Goal: Task Accomplishment & Management: Complete application form

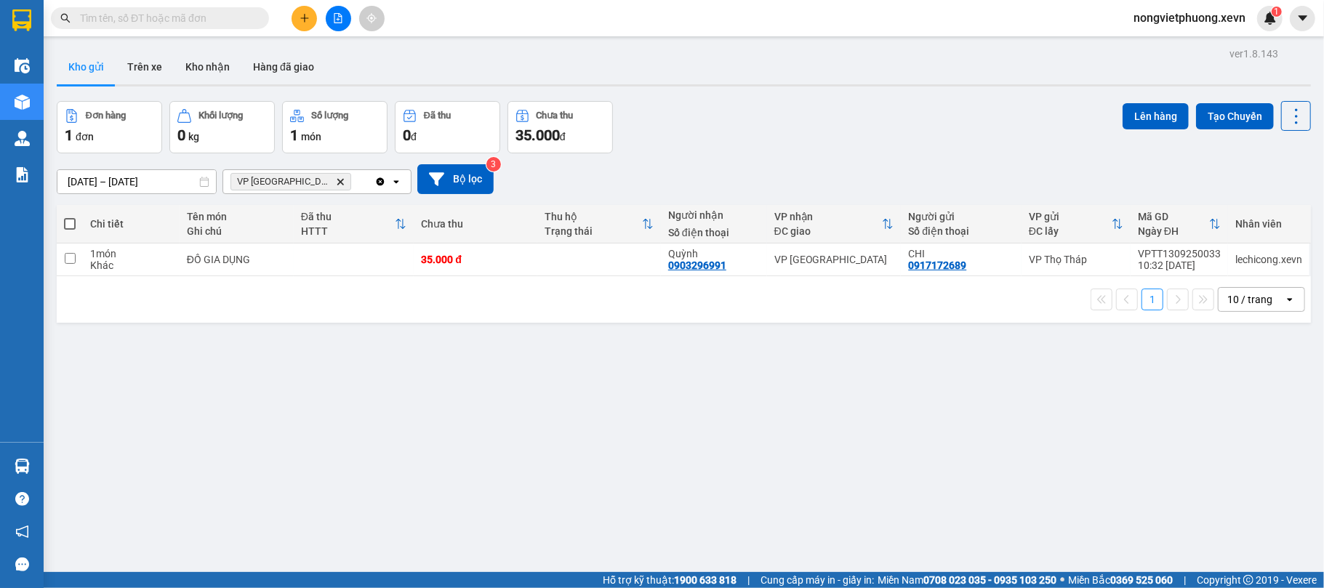
click at [312, 18] on button at bounding box center [303, 18] width 25 height 25
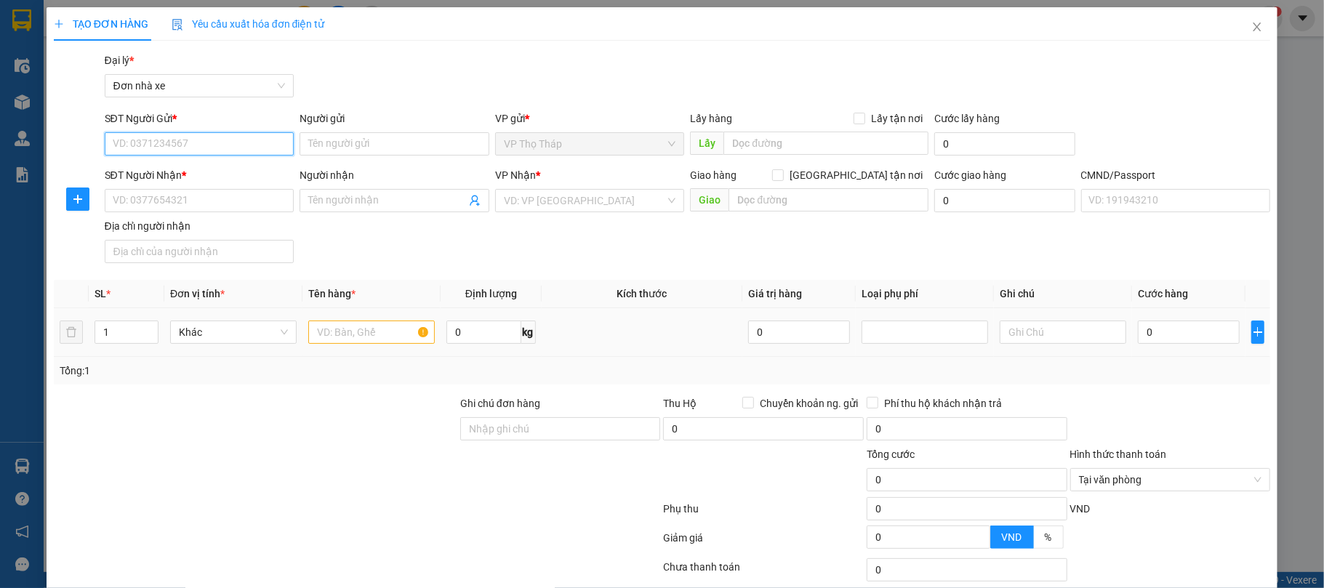
scroll to position [108, 0]
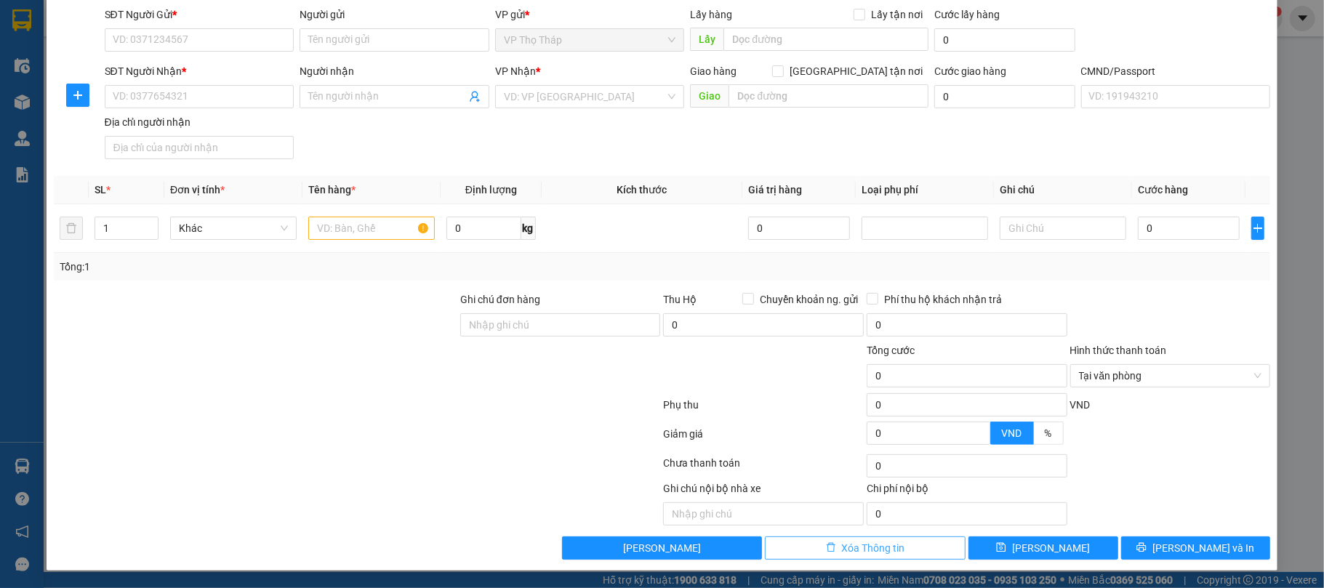
click at [861, 547] on span "Xóa Thông tin" at bounding box center [873, 548] width 63 height 16
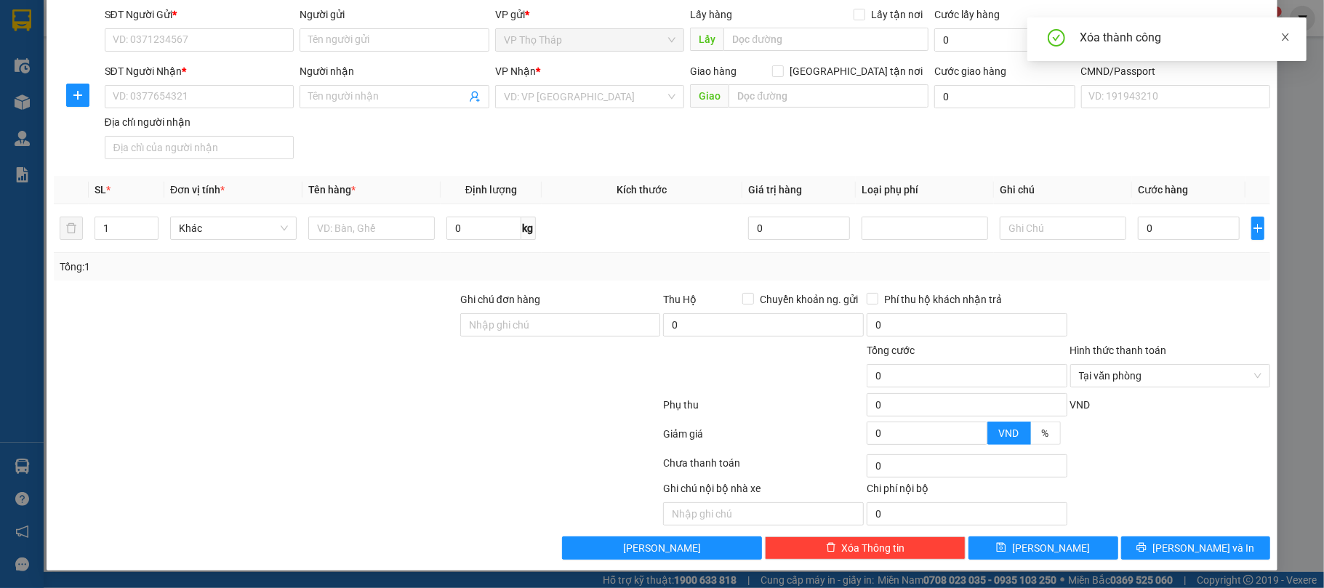
click at [1283, 35] on icon "close" at bounding box center [1284, 36] width 7 height 7
click at [1289, 126] on div "TẠO ĐƠN HÀNG Yêu cầu xuất hóa đơn điện tử Transit Pickup Surcharge Ids Transit …" at bounding box center [662, 294] width 1324 height 588
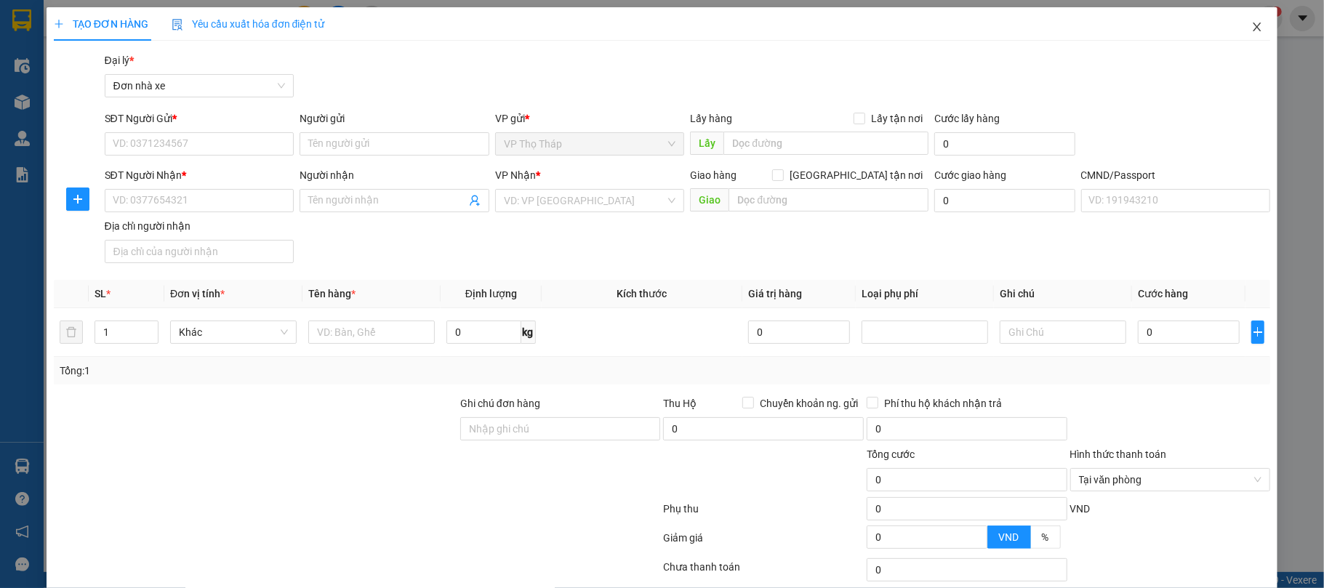
click at [1251, 24] on icon "close" at bounding box center [1257, 27] width 12 height 12
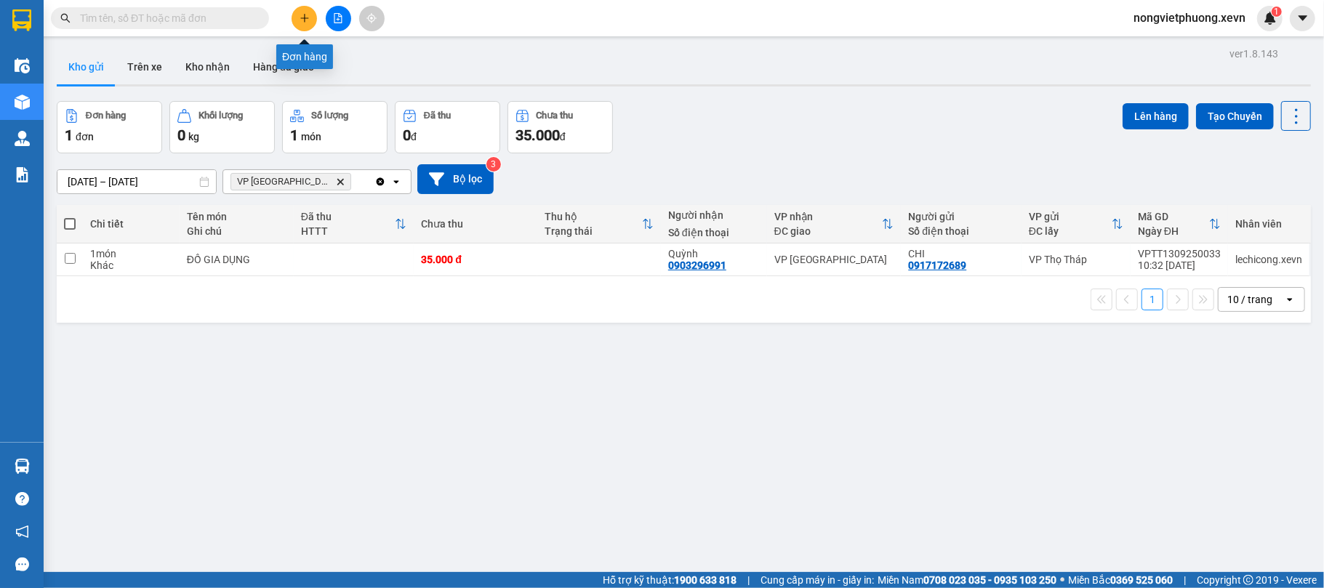
click at [309, 17] on icon "plus" at bounding box center [304, 18] width 10 height 10
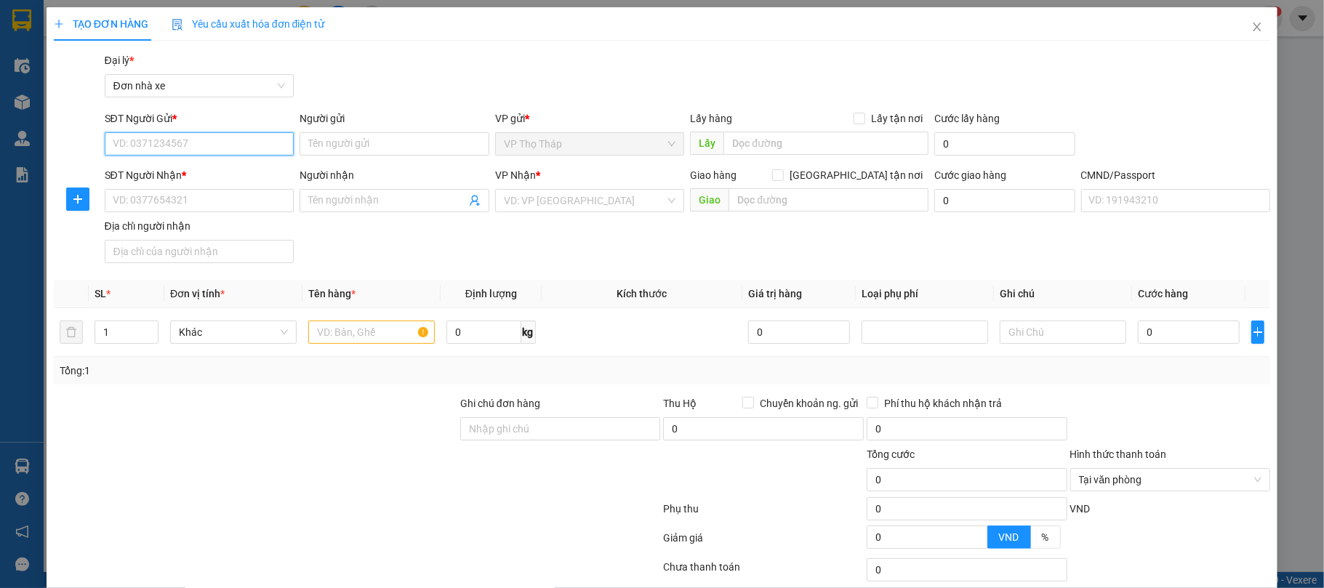
click at [178, 144] on input "SĐT Người Gửi *" at bounding box center [200, 143] width 190 height 23
type input "0985408334"
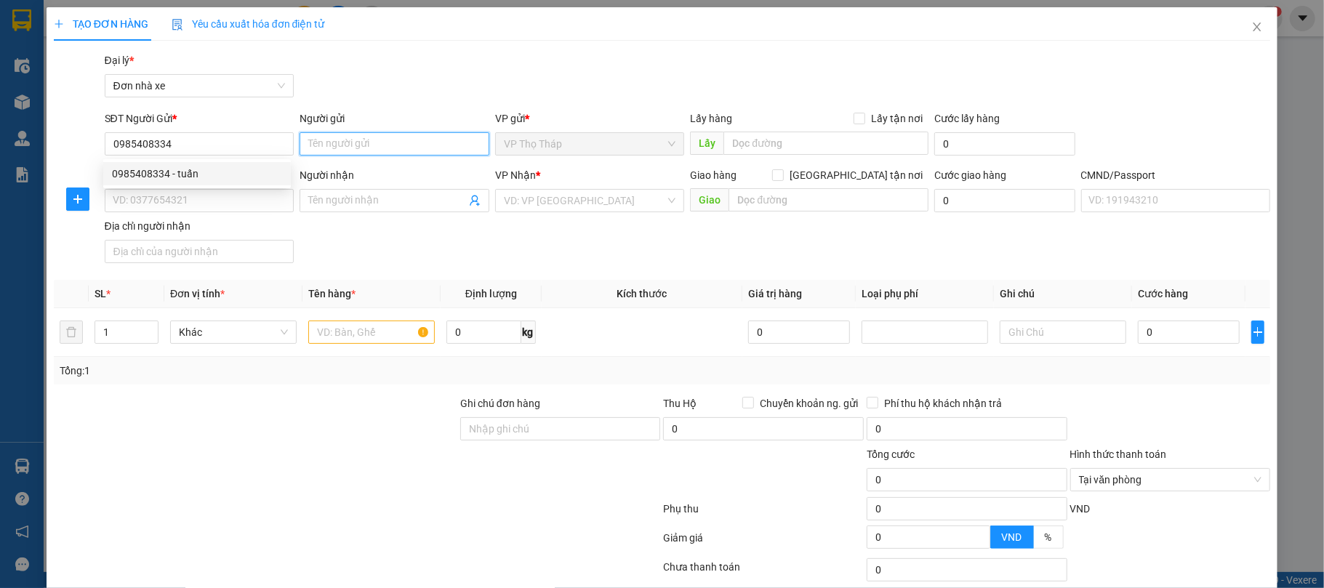
click at [334, 141] on input "Người gửi" at bounding box center [394, 143] width 190 height 23
type input "Tuấn"
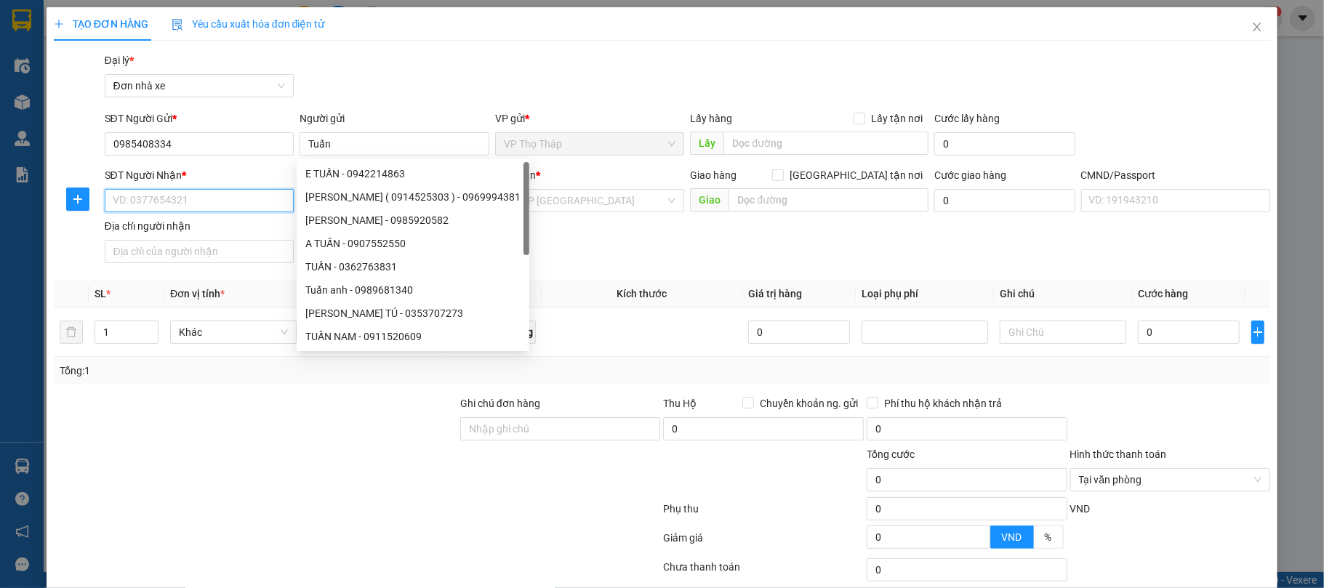
click at [207, 202] on input "SĐT Người Nhận *" at bounding box center [200, 200] width 190 height 23
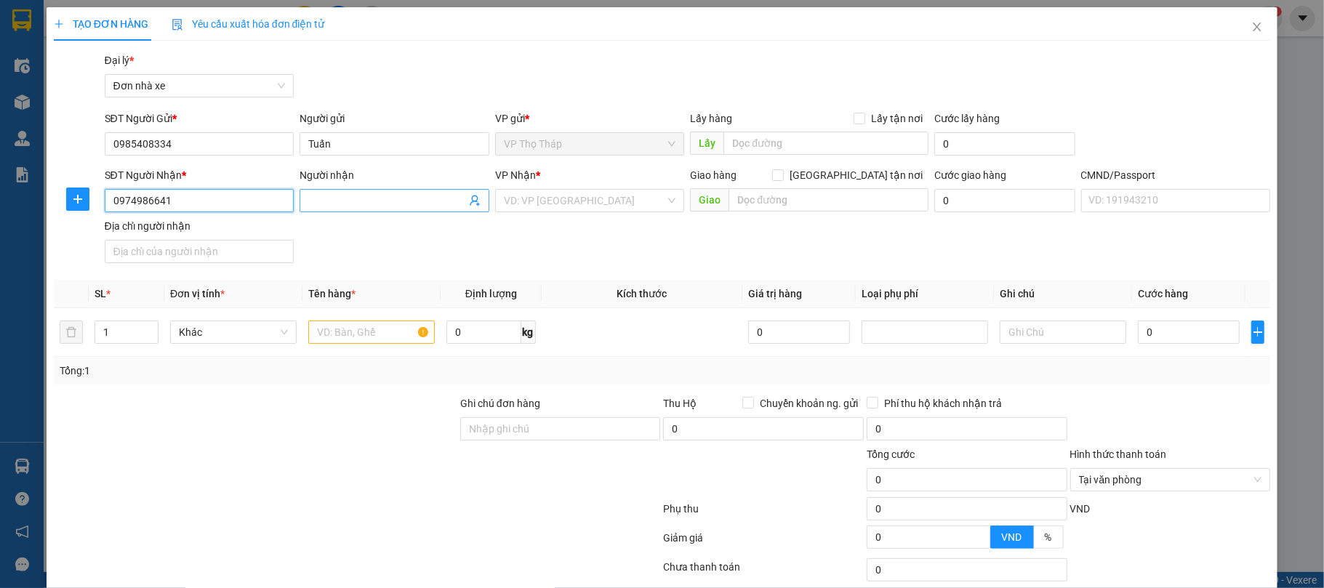
type input "0974986641"
click at [355, 198] on input "Người nhận" at bounding box center [387, 201] width 158 height 16
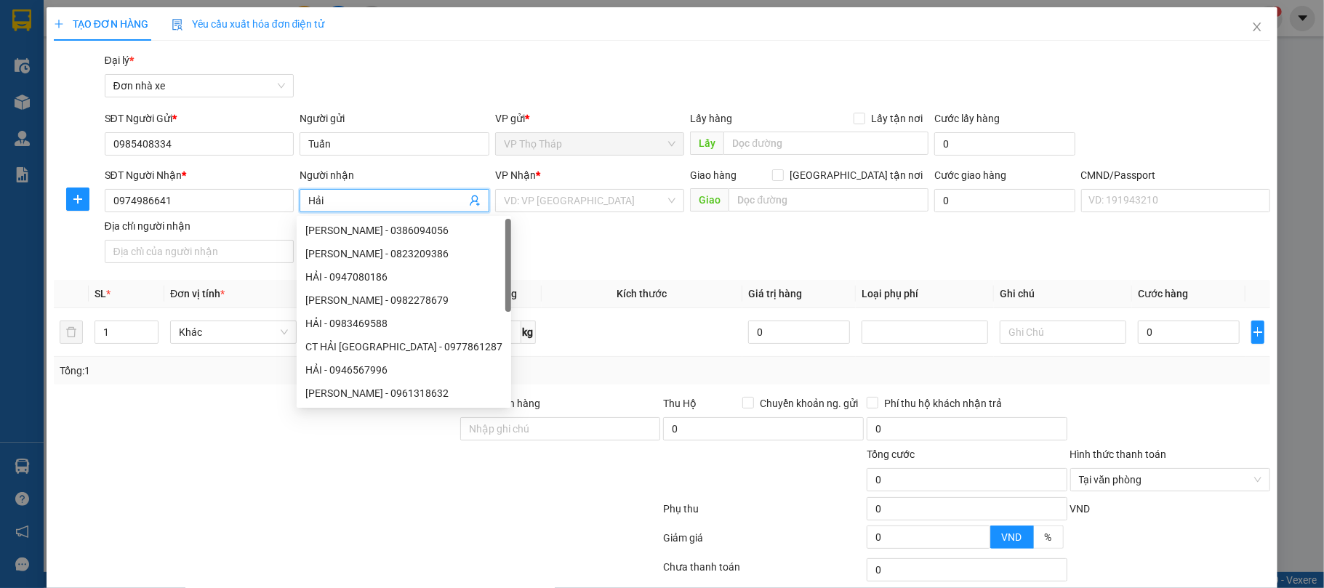
type input "Hải"
click at [724, 240] on div "SĐT Người Nhận * 0974986641 Người nhận Hải VP Nhận * VD: VP Sài Gòn Giao hàng G…" at bounding box center [688, 218] width 1172 height 102
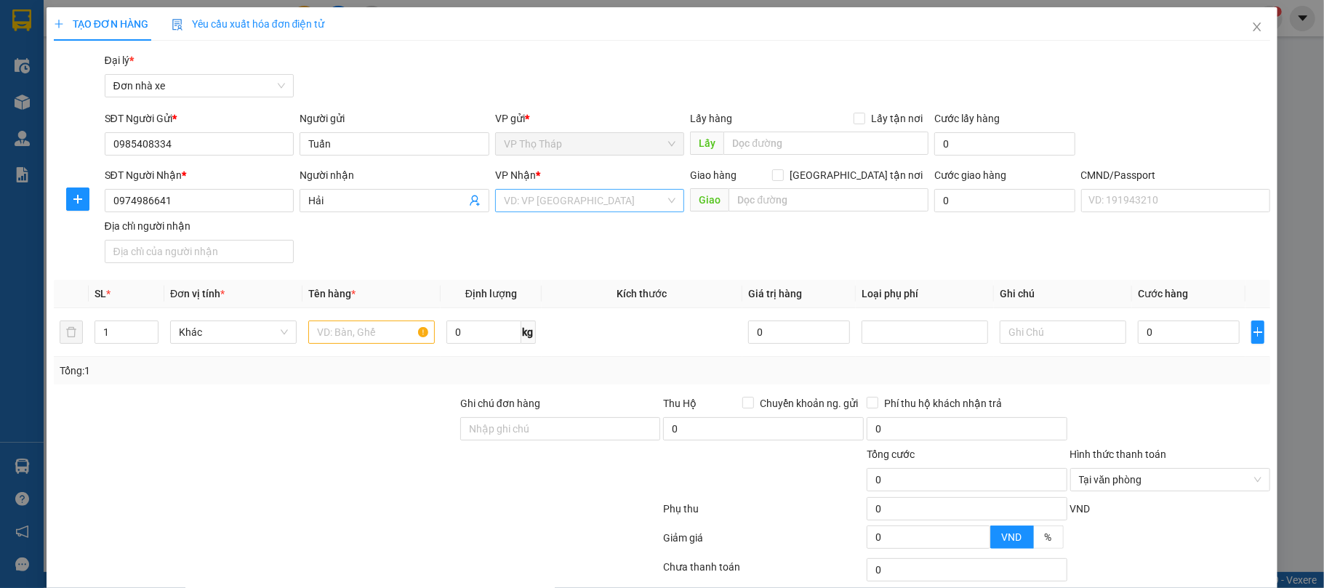
click at [573, 196] on input "search" at bounding box center [585, 201] width 162 height 22
type input "nam"
click at [565, 219] on div "VP [GEOGRAPHIC_DATA]" at bounding box center [584, 230] width 188 height 23
click at [329, 331] on input "text" at bounding box center [371, 332] width 126 height 23
type input "quấn áo"
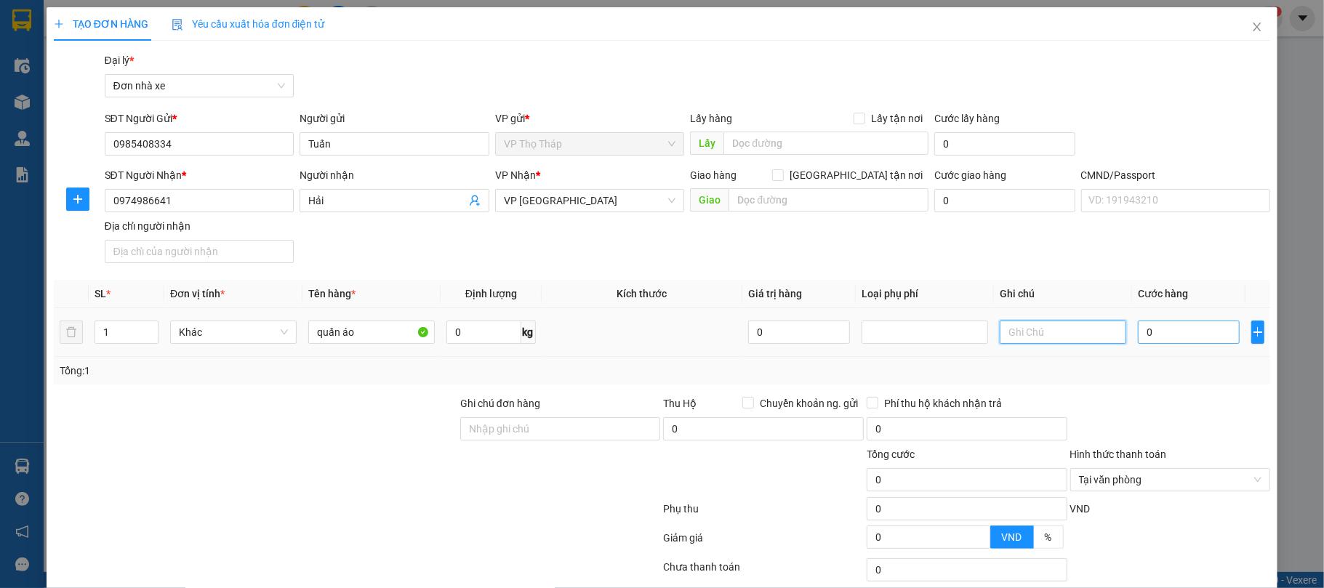
type input "0"
type input "2"
click at [1149, 339] on input "0" at bounding box center [1188, 332] width 102 height 23
type input "2"
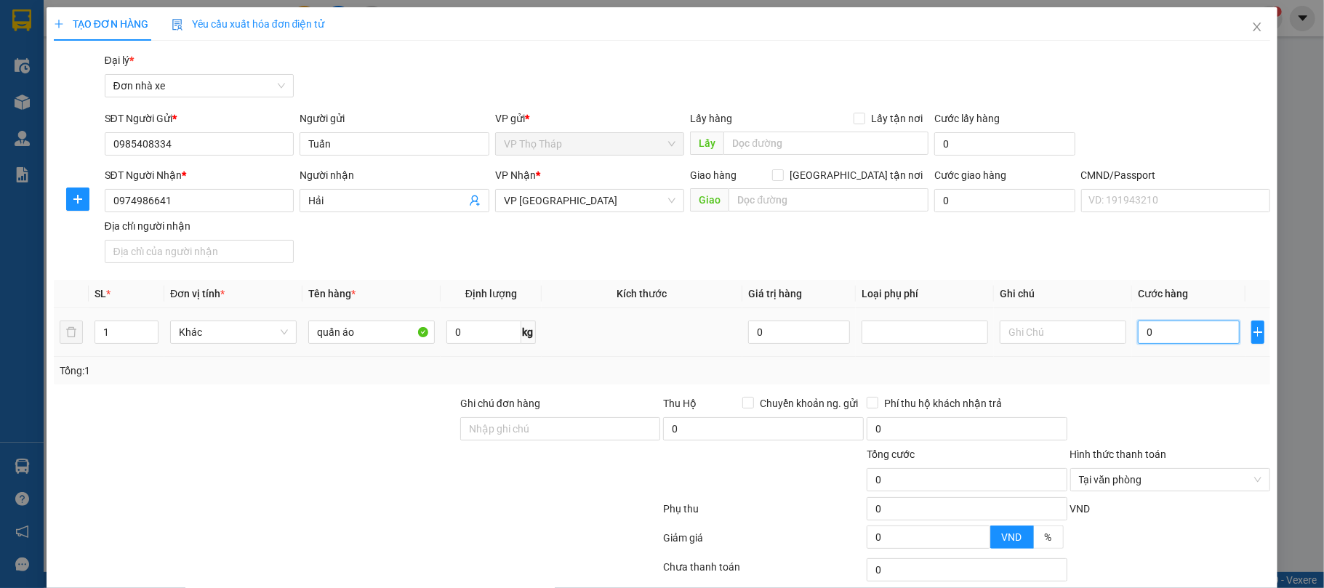
type input "2"
type input "25"
type input "250"
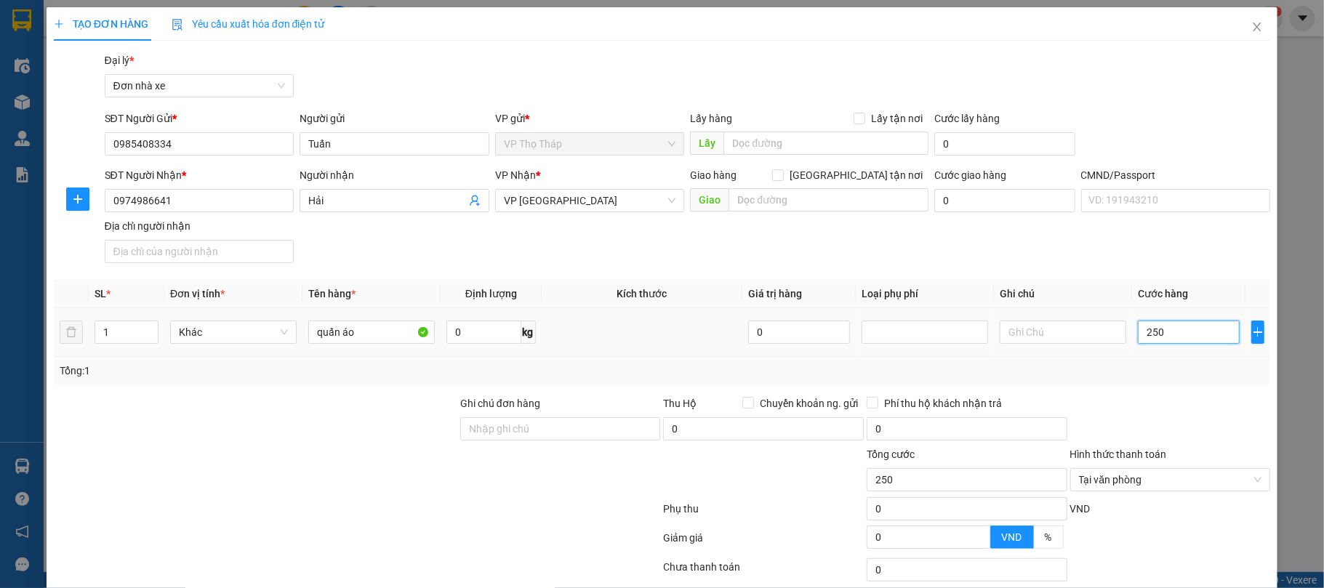
type input "2.500"
type input "25.000"
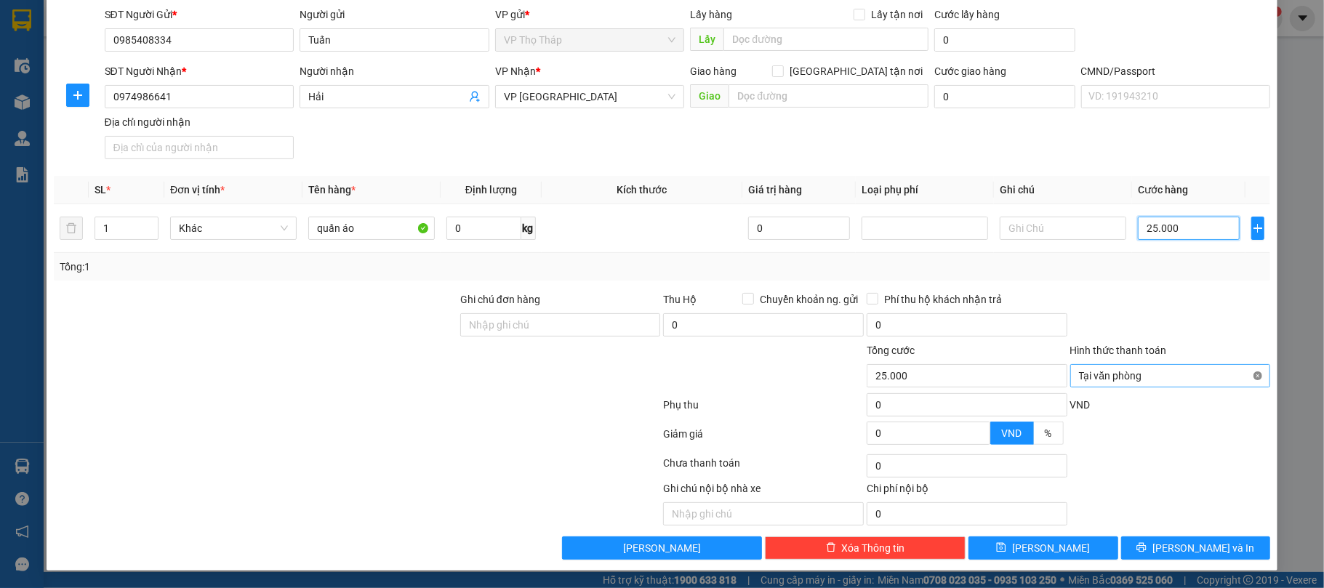
type input "25.000"
click at [1160, 541] on button "Lưu và In" at bounding box center [1196, 547] width 150 height 23
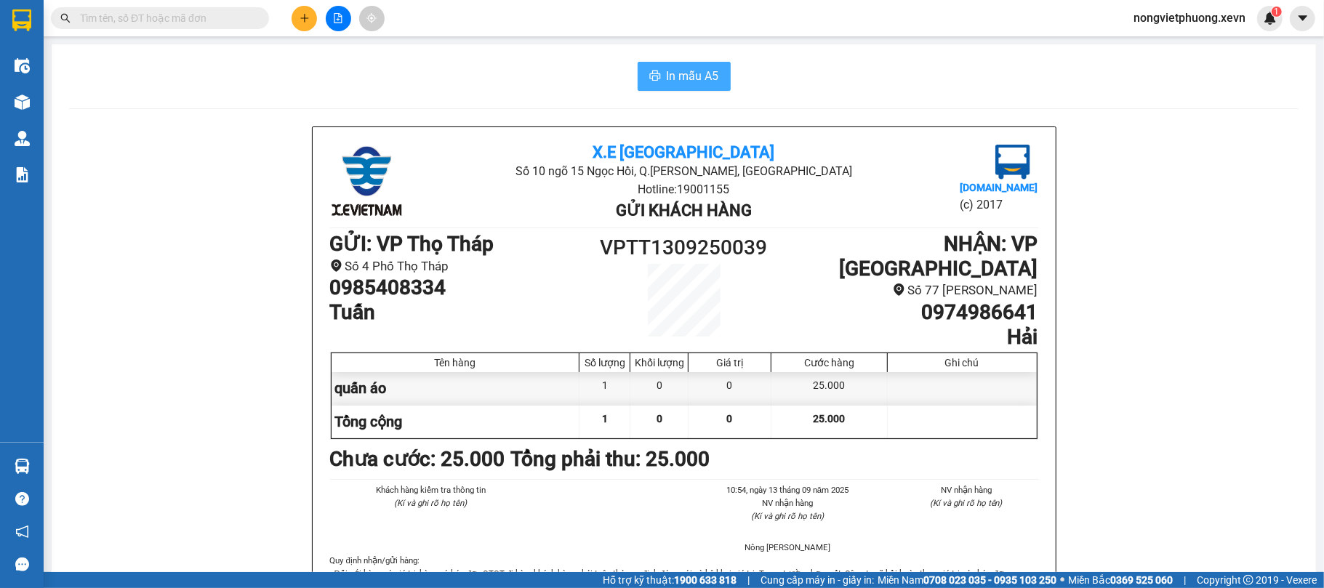
click at [698, 76] on span "In mẫu A5" at bounding box center [692, 76] width 52 height 18
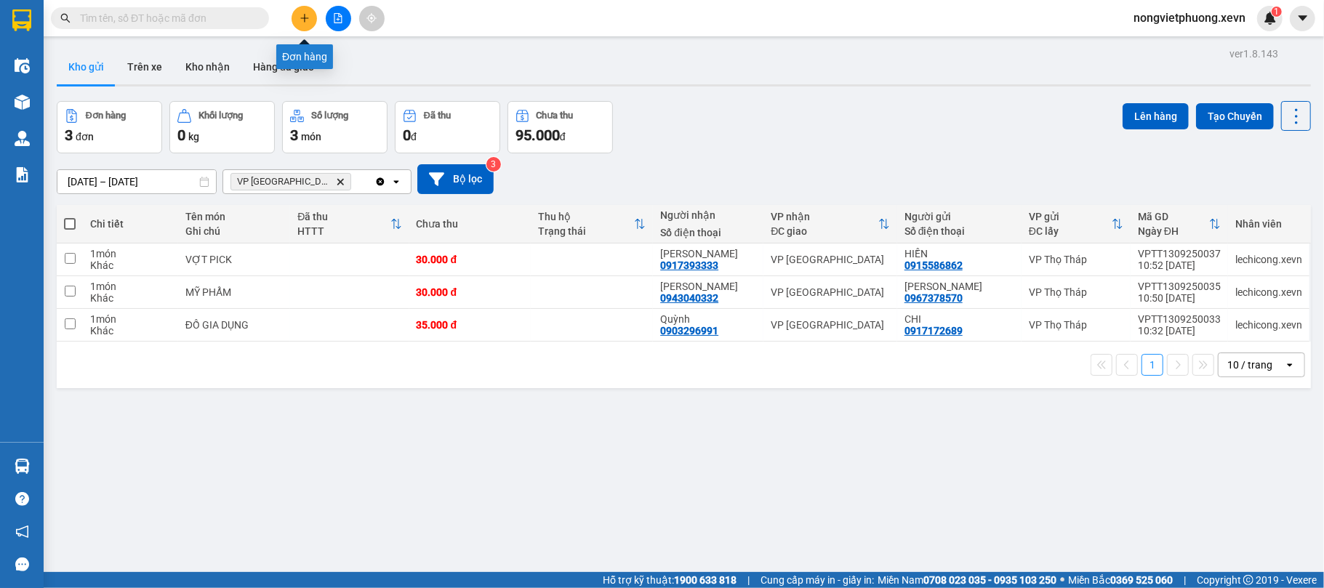
click at [304, 13] on icon "plus" at bounding box center [304, 18] width 10 height 10
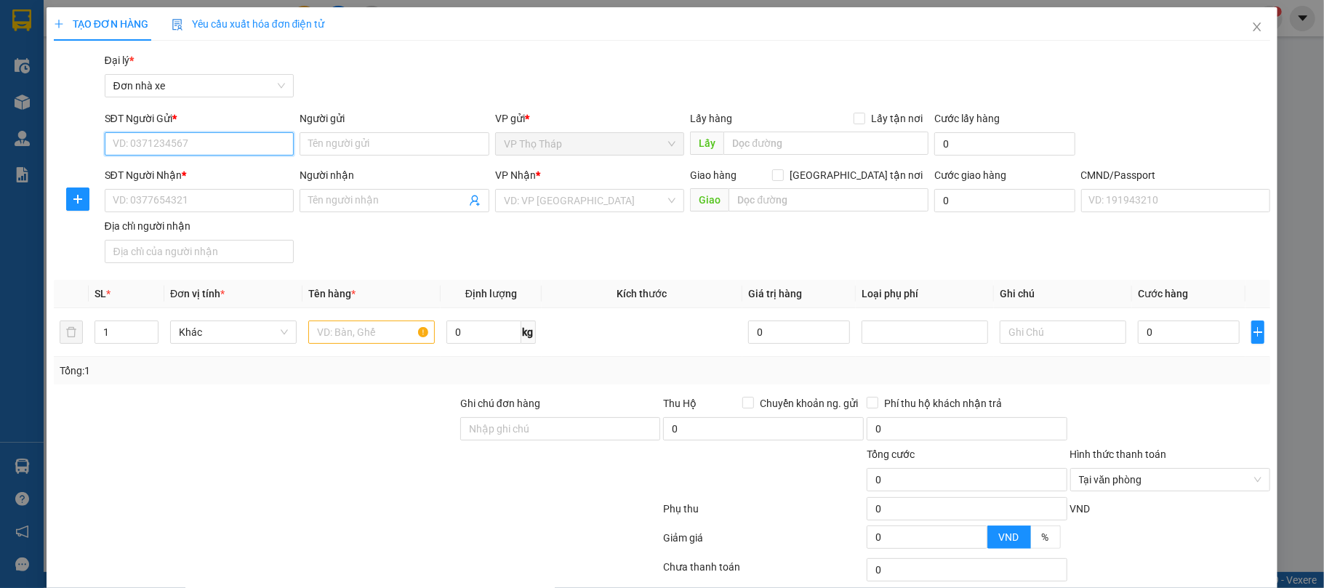
click at [158, 153] on input "SĐT Người Gửi *" at bounding box center [200, 143] width 190 height 23
drag, startPoint x: 201, startPoint y: 207, endPoint x: 315, endPoint y: 225, distance: 114.8
click at [315, 225] on div "SĐT Người Nhận * VD: 0377654321 Người nhận Tên người nhận VP Nhận * VD: VP Sài …" at bounding box center [688, 218] width 1172 height 102
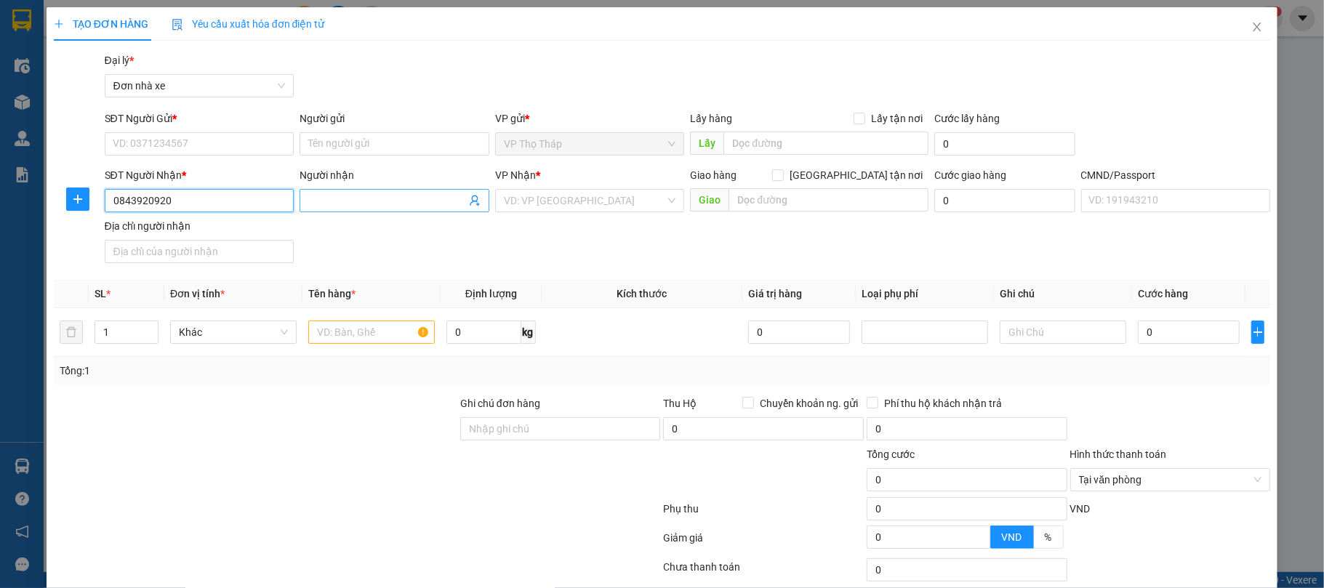
type input "0843920920"
click at [361, 205] on input "Người nhận" at bounding box center [387, 201] width 158 height 16
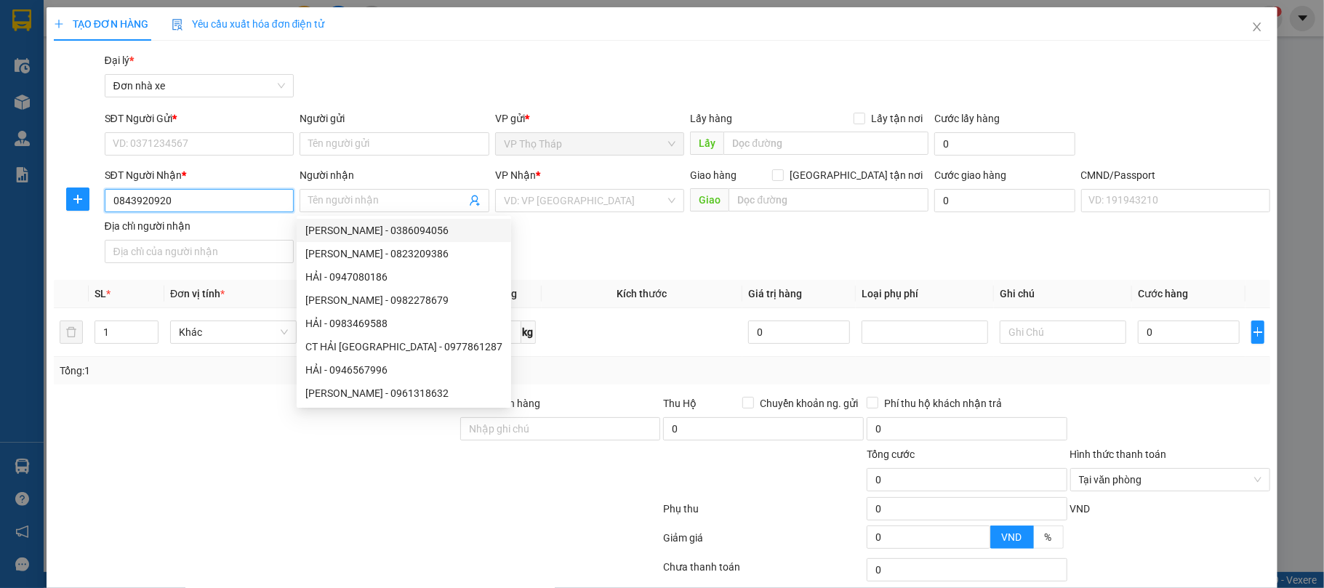
drag, startPoint x: 216, startPoint y: 195, endPoint x: 19, endPoint y: 196, distance: 197.0
click at [19, 196] on div "TẠO ĐƠN HÀNG Yêu cầu xuất hóa đơn điện tử Transit Pickup Surcharge Ids Transit …" at bounding box center [662, 294] width 1324 height 588
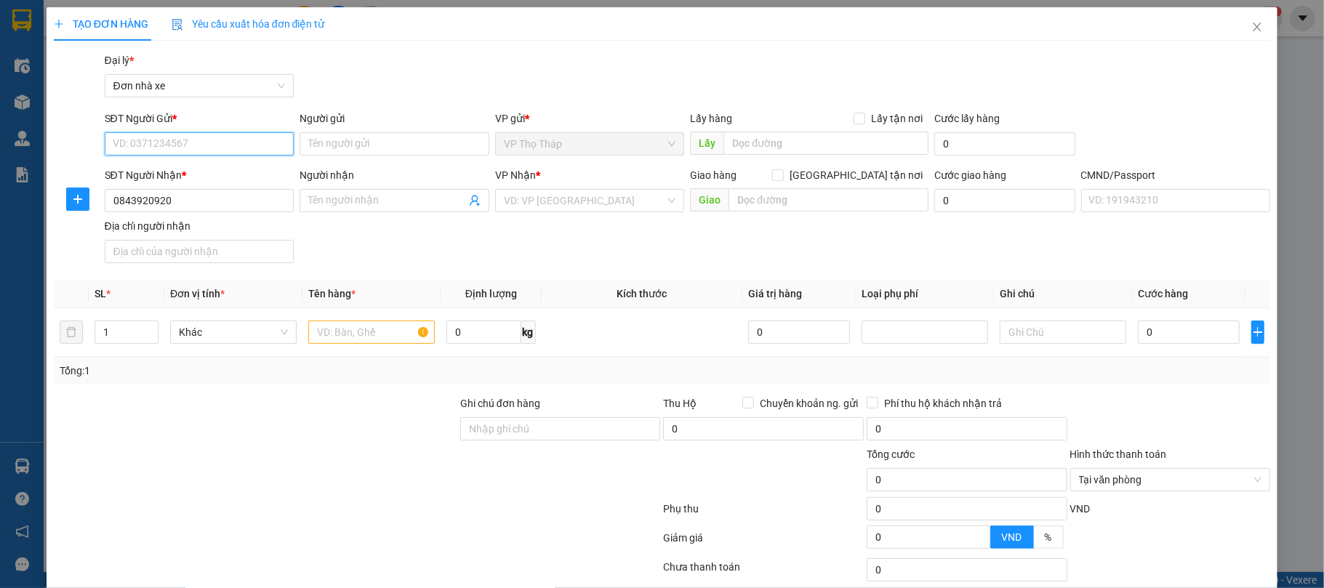
click at [227, 134] on input "SĐT Người Gửi *" at bounding box center [200, 143] width 190 height 23
paste input "0843920920"
type input "0843920920"
click at [355, 142] on input "Người gửi" at bounding box center [394, 143] width 190 height 23
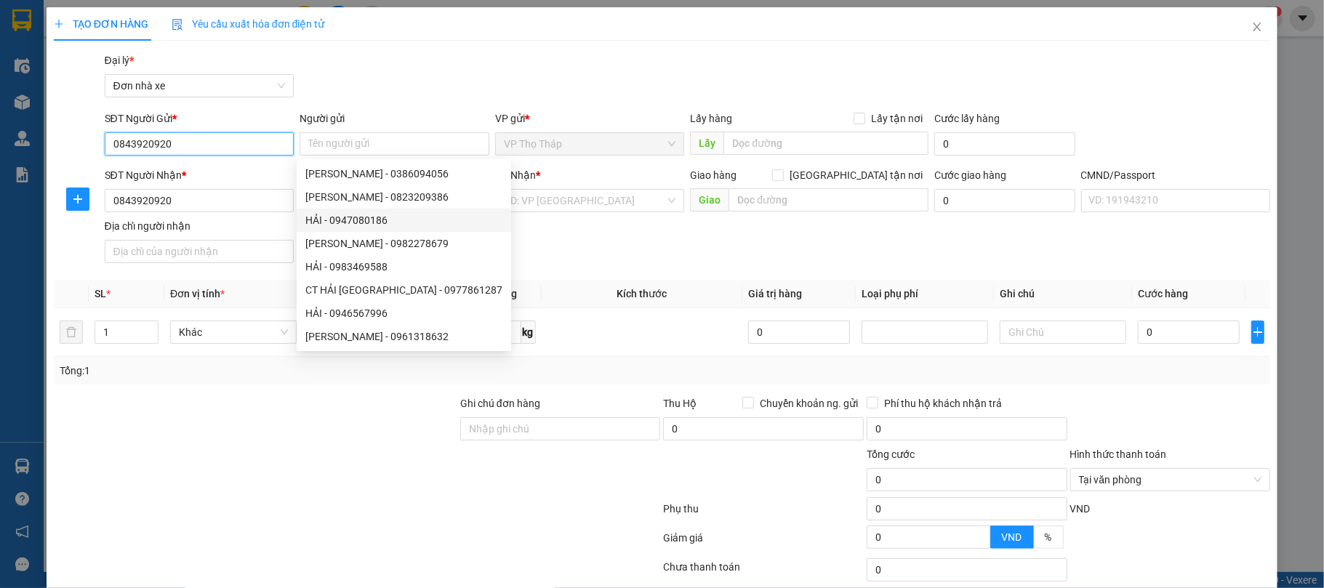
click at [268, 141] on input "0843920920" at bounding box center [200, 143] width 190 height 23
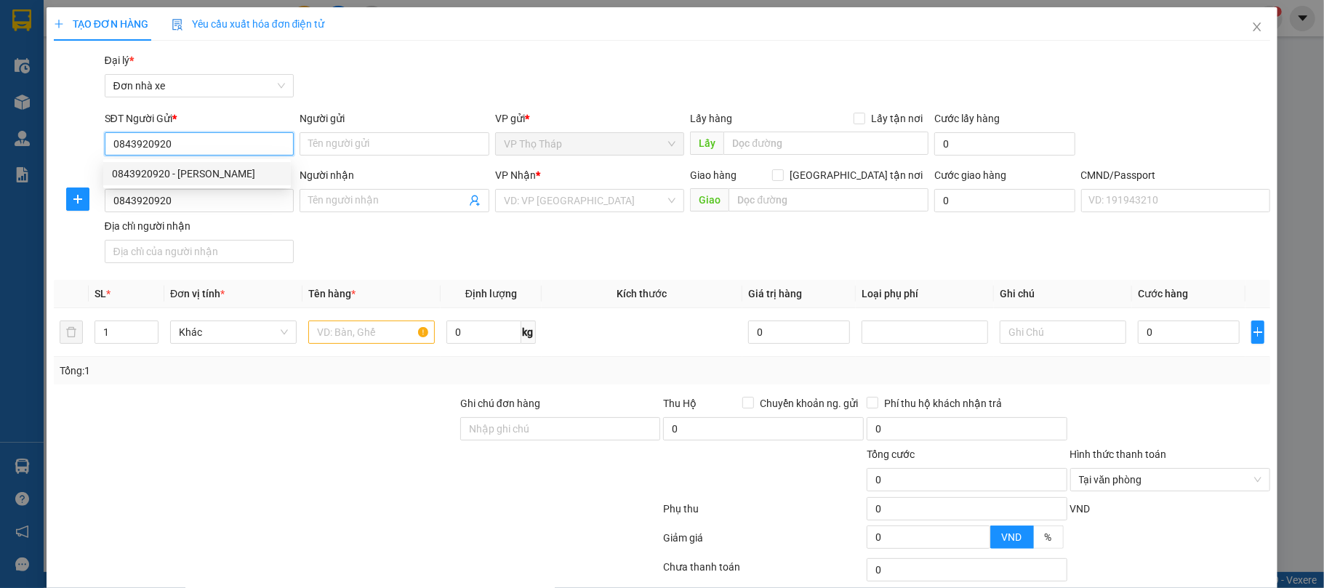
click at [224, 174] on div "0843920920 - TRẦN HƯỞNG" at bounding box center [197, 174] width 170 height 16
type input "TRẦN HƯỞNG"
type input "TRẦN QUANG TIẾN, 530 GIẢI PHÓNG"
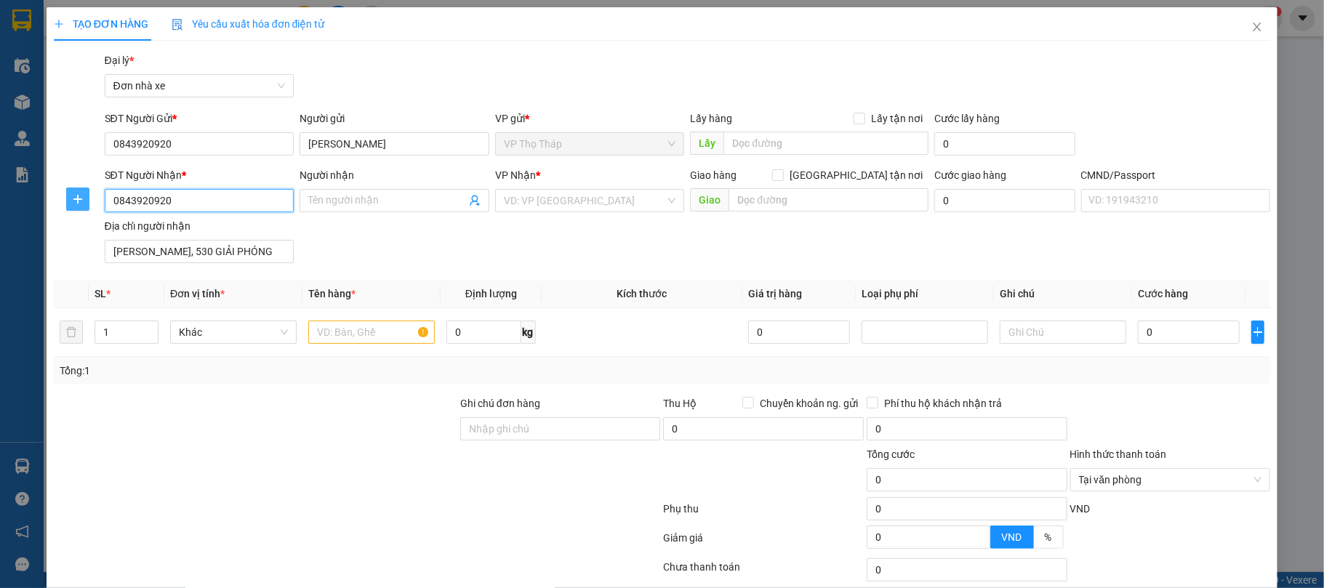
drag, startPoint x: 209, startPoint y: 196, endPoint x: 65, endPoint y: 196, distance: 144.6
click at [65, 196] on div "SĐT Người Nhận * 0843920920 0843920920 Người nhận Tên người nhận VP Nhận * VD: …" at bounding box center [662, 218] width 1220 height 102
click at [152, 227] on div "0788816999 - NGUYỄN BÌNH HOÀNH" at bounding box center [197, 230] width 170 height 16
type input "0788816999"
type input "NGUYỄN BÌNH HOÀNH"
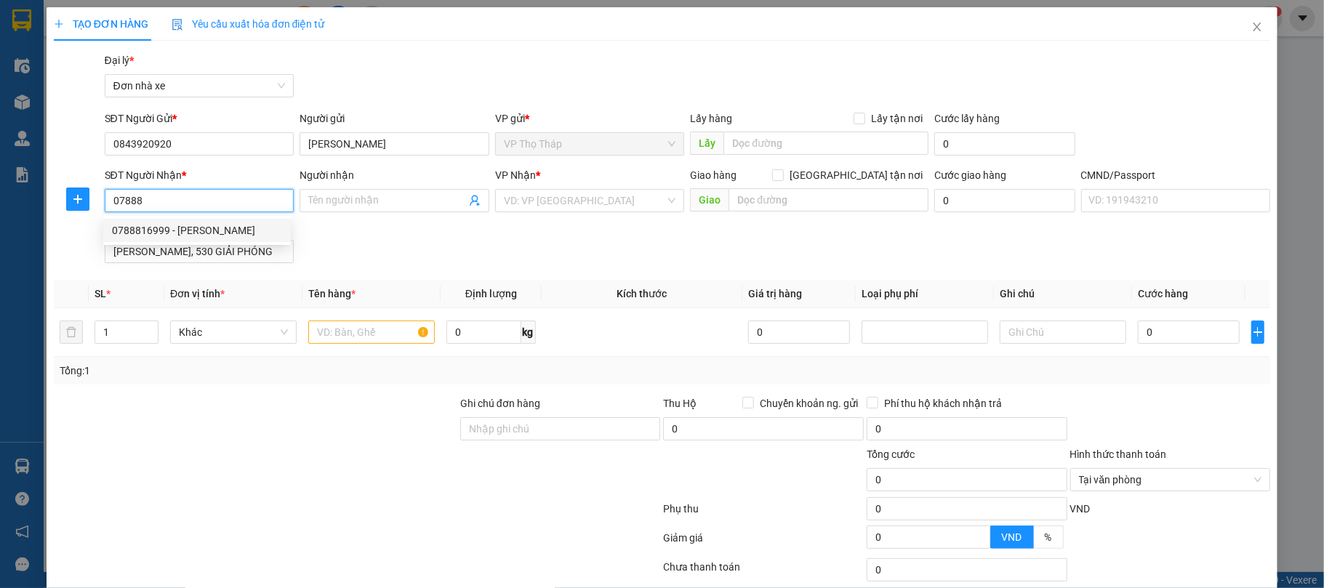
type input "037203003126 ĐINH ĐỨC HUY"
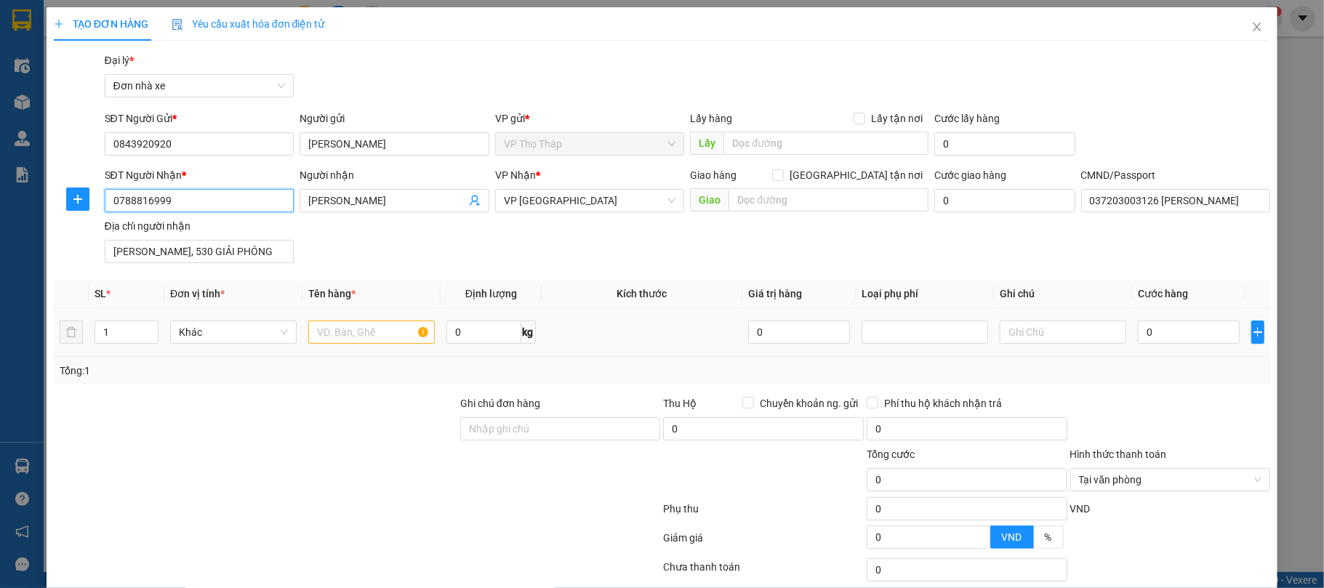
type input "0788816999"
click at [337, 335] on input "text" at bounding box center [371, 332] width 126 height 23
type input "phụ tùng ô tô"
click at [1150, 326] on input "0" at bounding box center [1188, 332] width 102 height 23
type input "3"
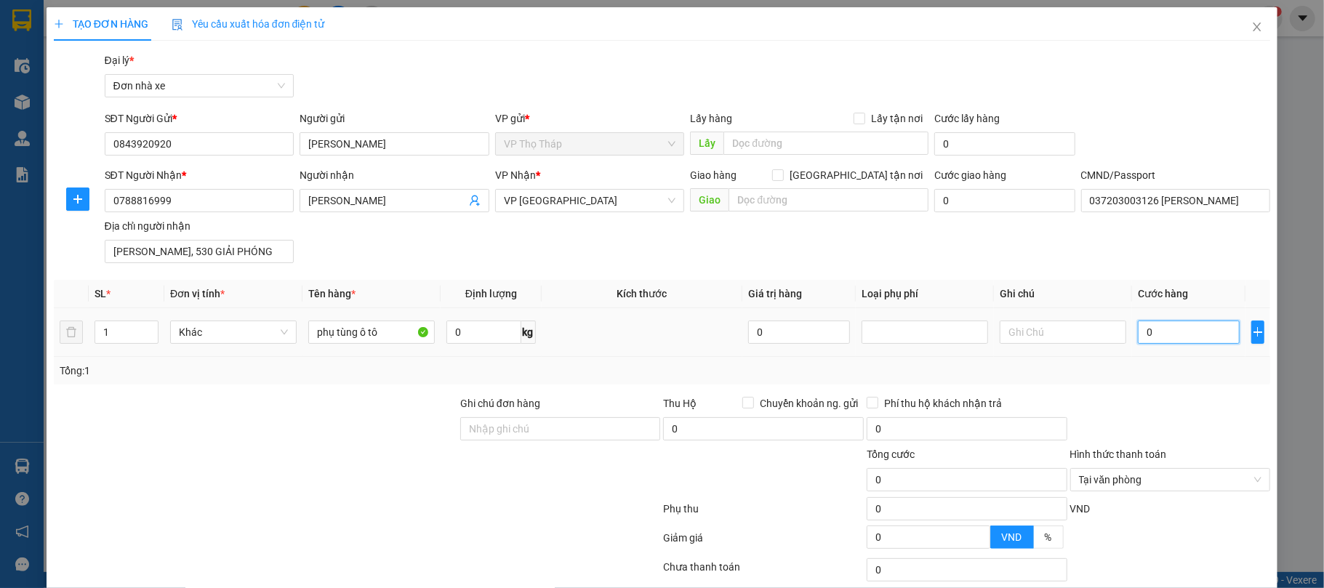
type input "3"
type input "35"
type input "350"
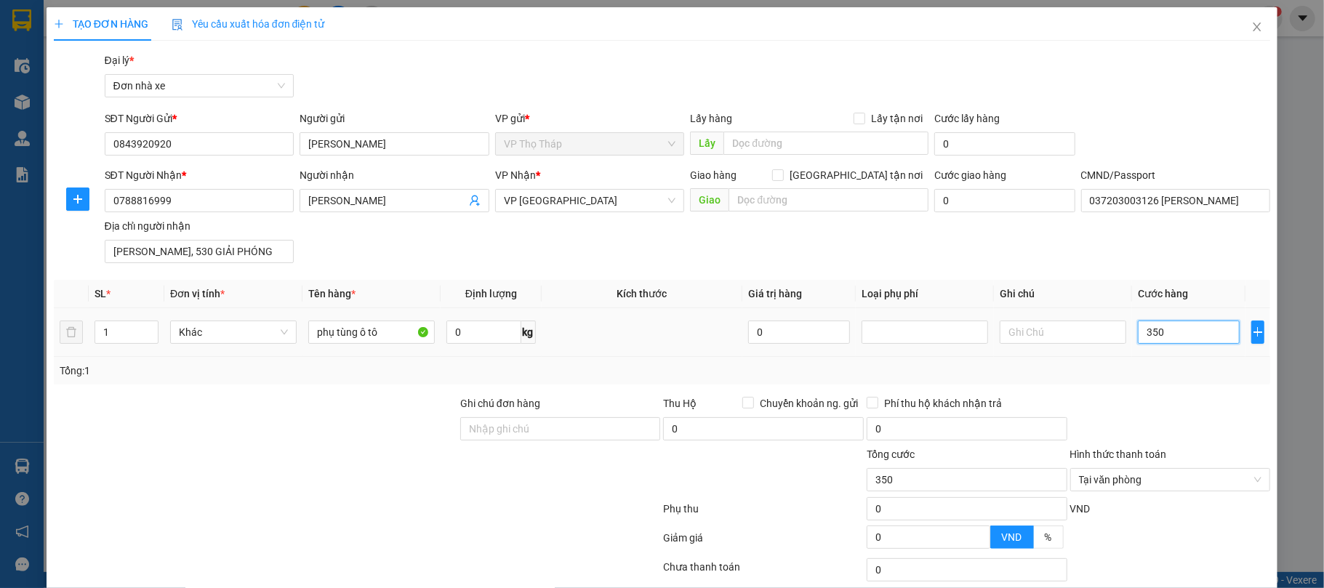
type input "3.500"
type input "35.000"
type input "3.500"
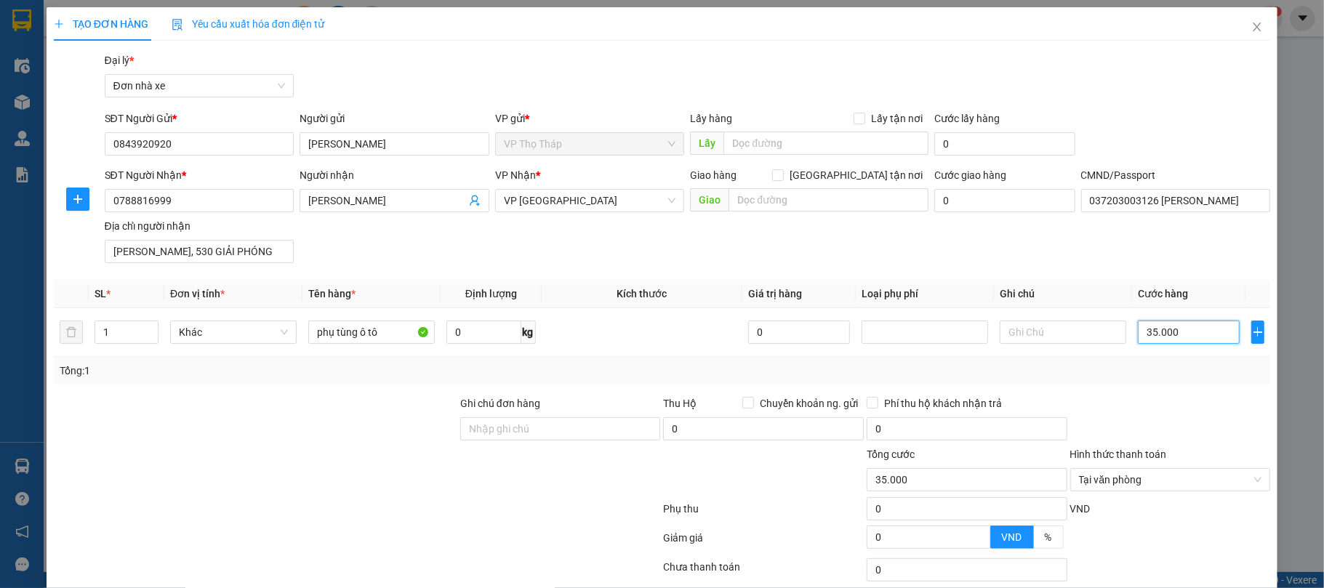
type input "3.500"
type input "350"
type input "35"
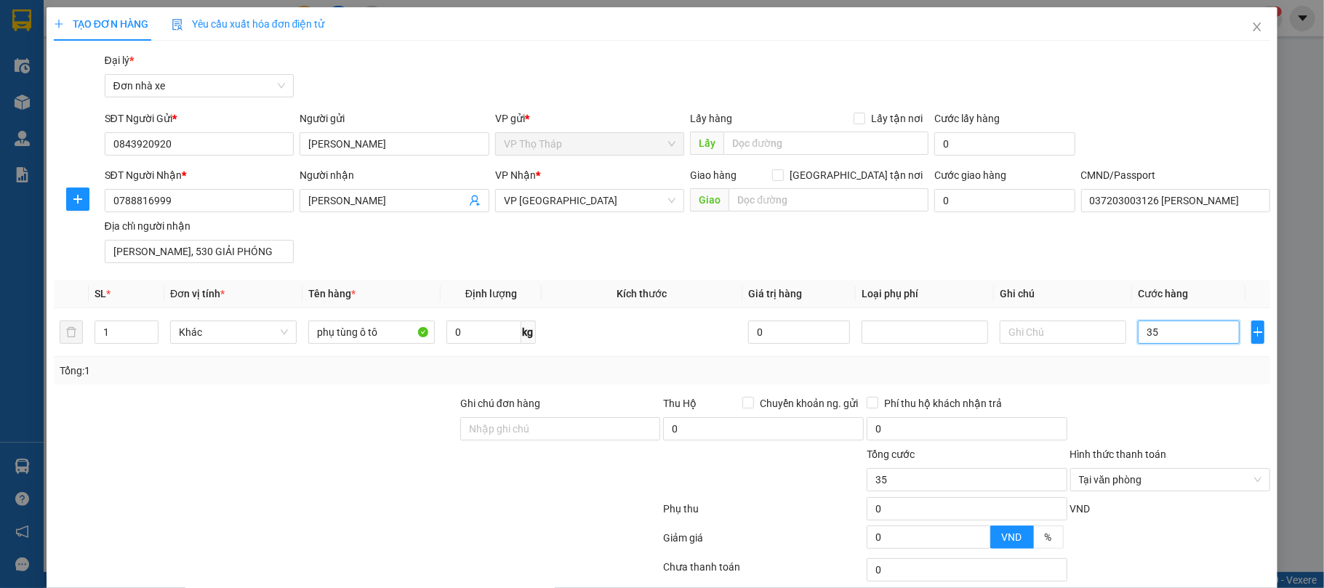
type input "3"
type input "30"
type input "300"
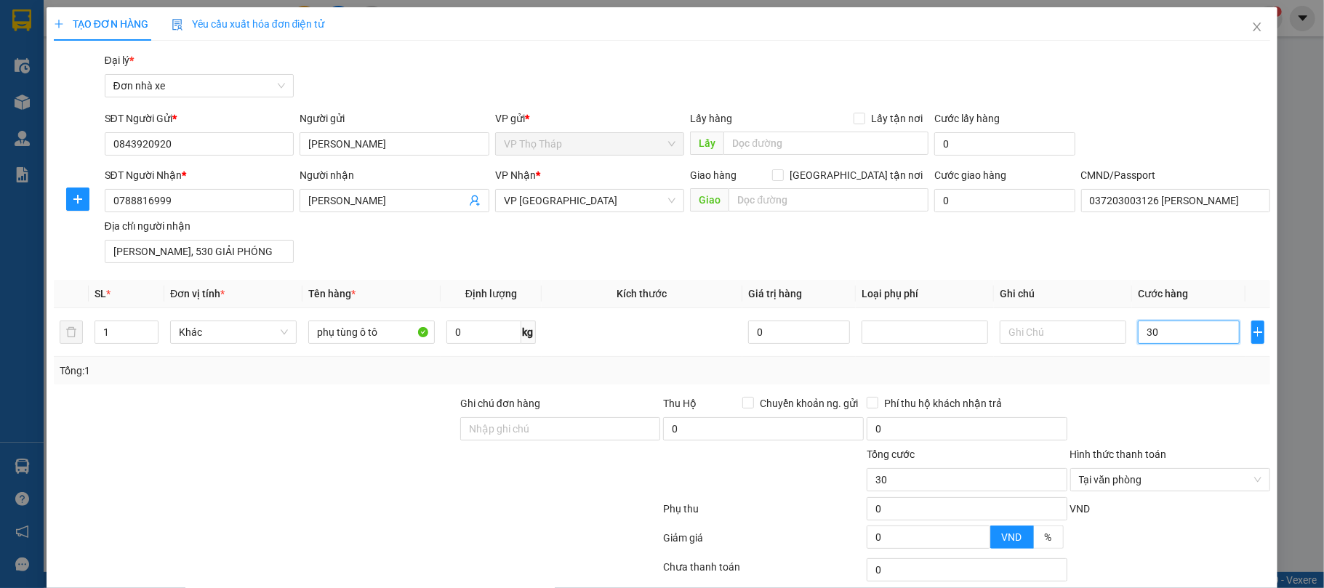
type input "300"
type input "3.000"
type input "30.000"
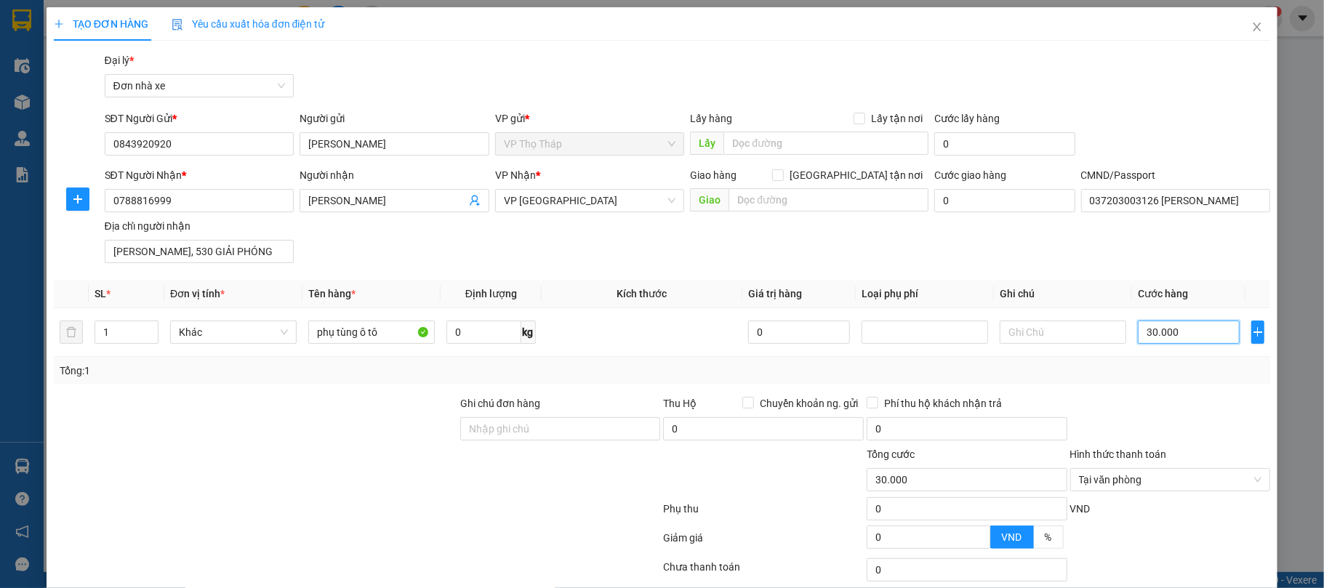
scroll to position [108, 0]
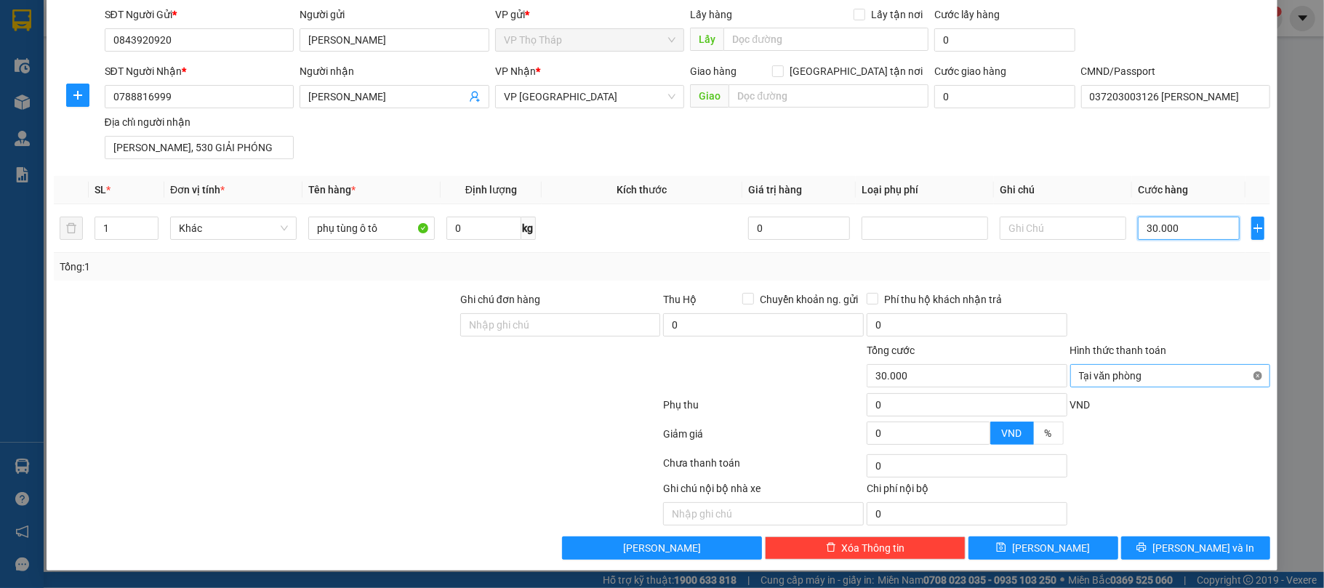
type input "30.000"
click at [1221, 541] on button "Lưu và In" at bounding box center [1196, 547] width 150 height 23
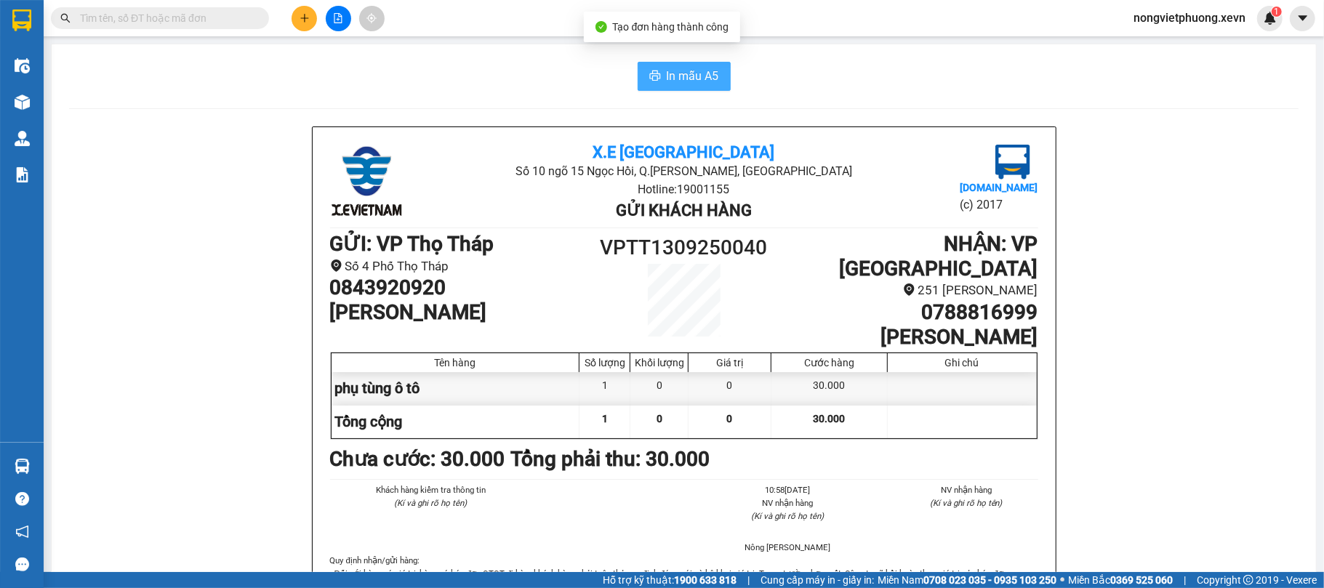
click at [686, 84] on span "In mẫu A5" at bounding box center [692, 76] width 52 height 18
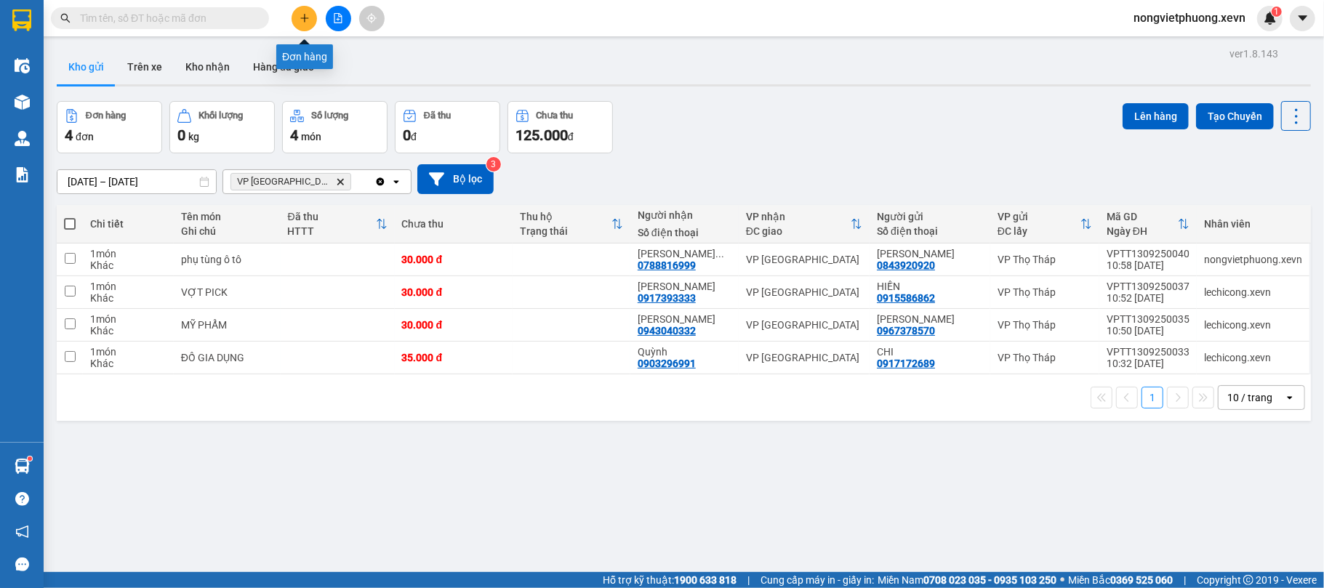
click at [300, 10] on button at bounding box center [303, 18] width 25 height 25
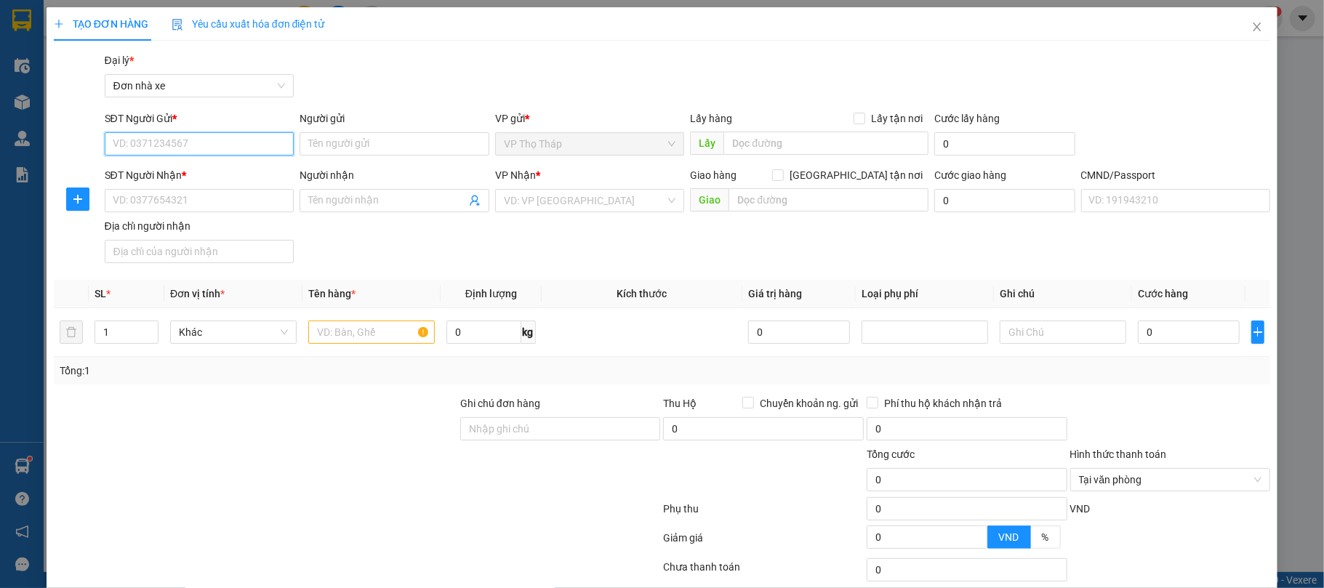
click at [193, 137] on input "SĐT Người Gửi *" at bounding box center [200, 143] width 190 height 23
type input "0989496769"
click at [356, 141] on input "Người gửi" at bounding box center [394, 143] width 190 height 23
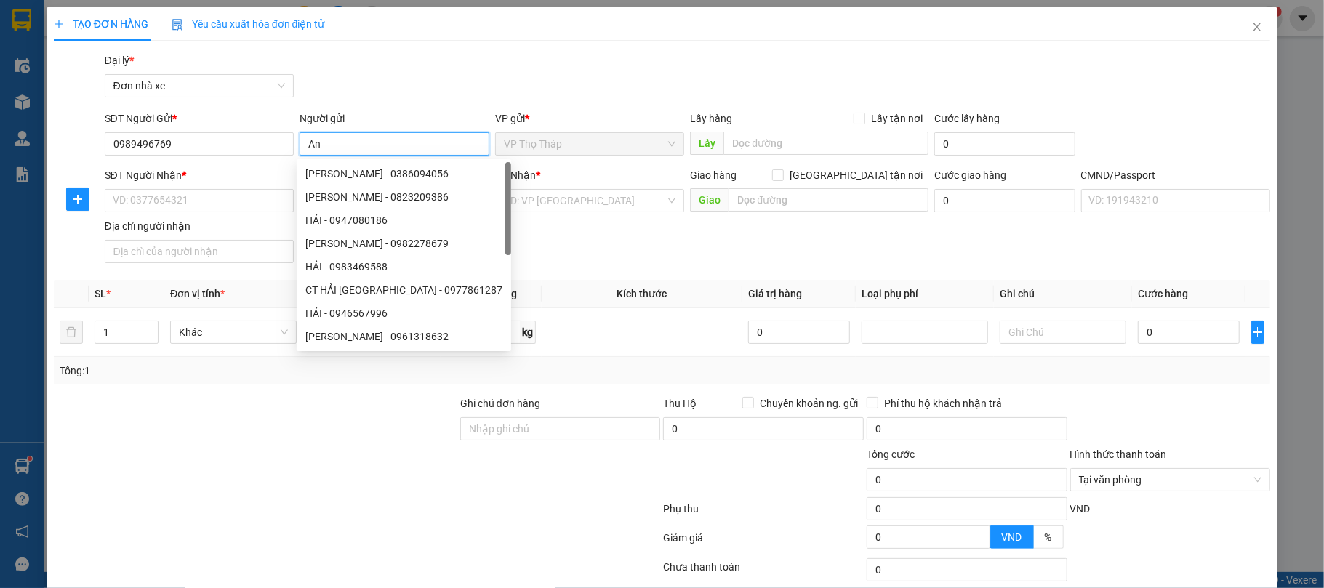
type input "A"
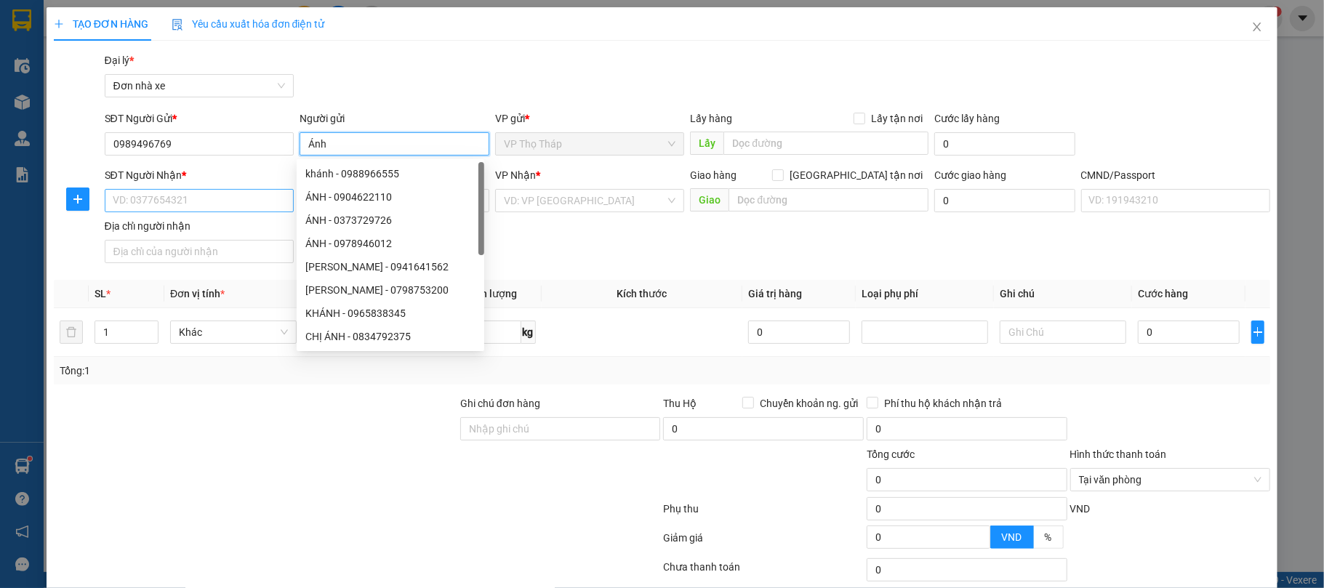
type input "Ánh"
click at [158, 201] on input "SĐT Người Nhận *" at bounding box center [200, 200] width 190 height 23
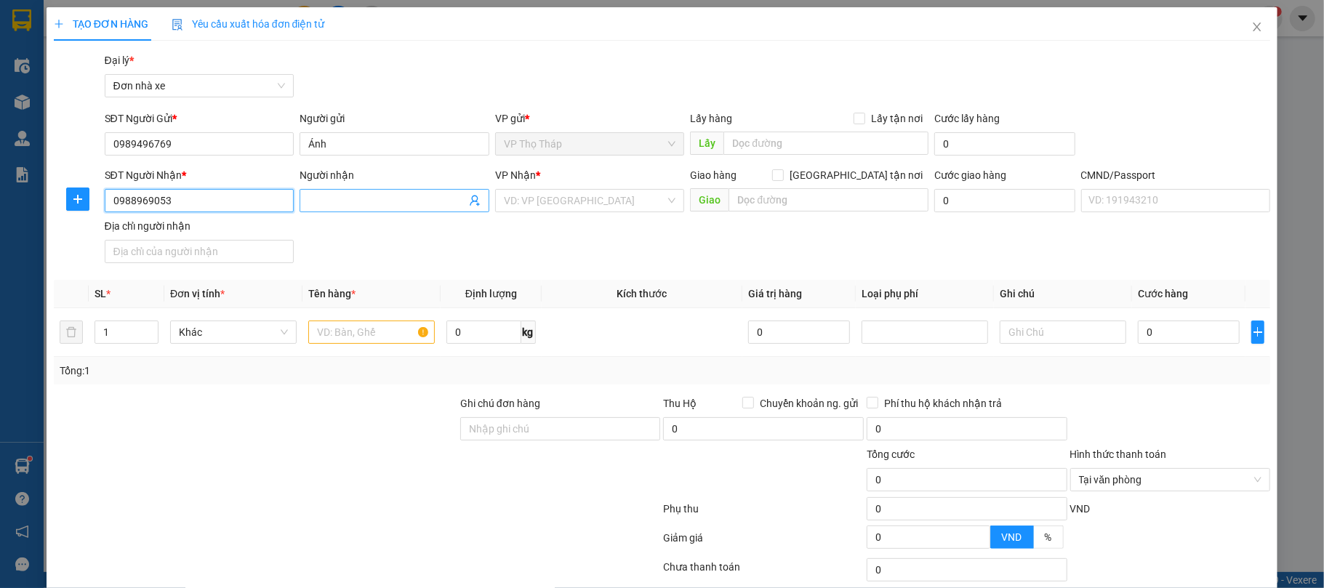
type input "0988969053"
click at [347, 199] on input "Người nhận" at bounding box center [387, 201] width 158 height 16
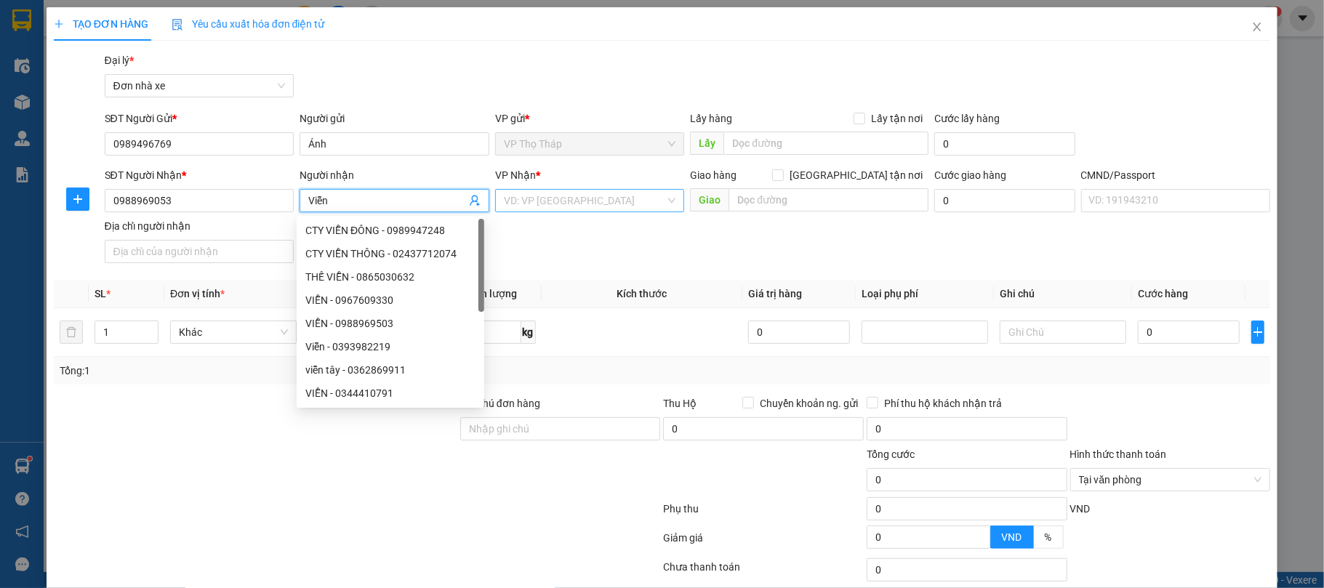
type input "Viễn"
click at [624, 204] on input "search" at bounding box center [585, 201] width 162 height 22
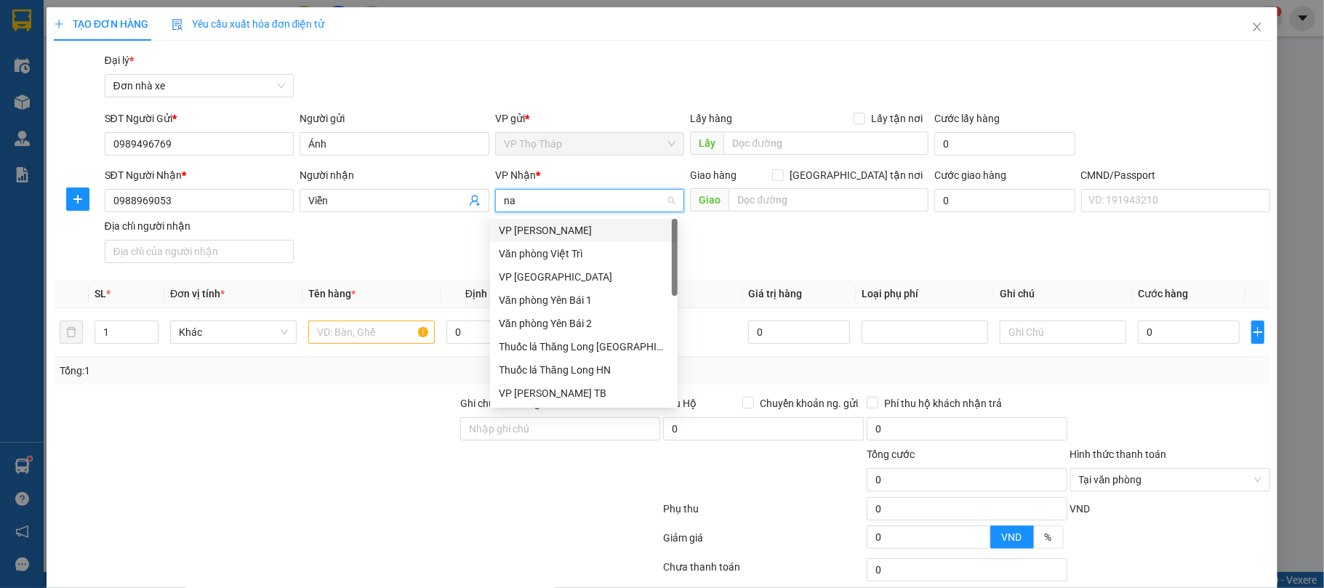
type input "nam"
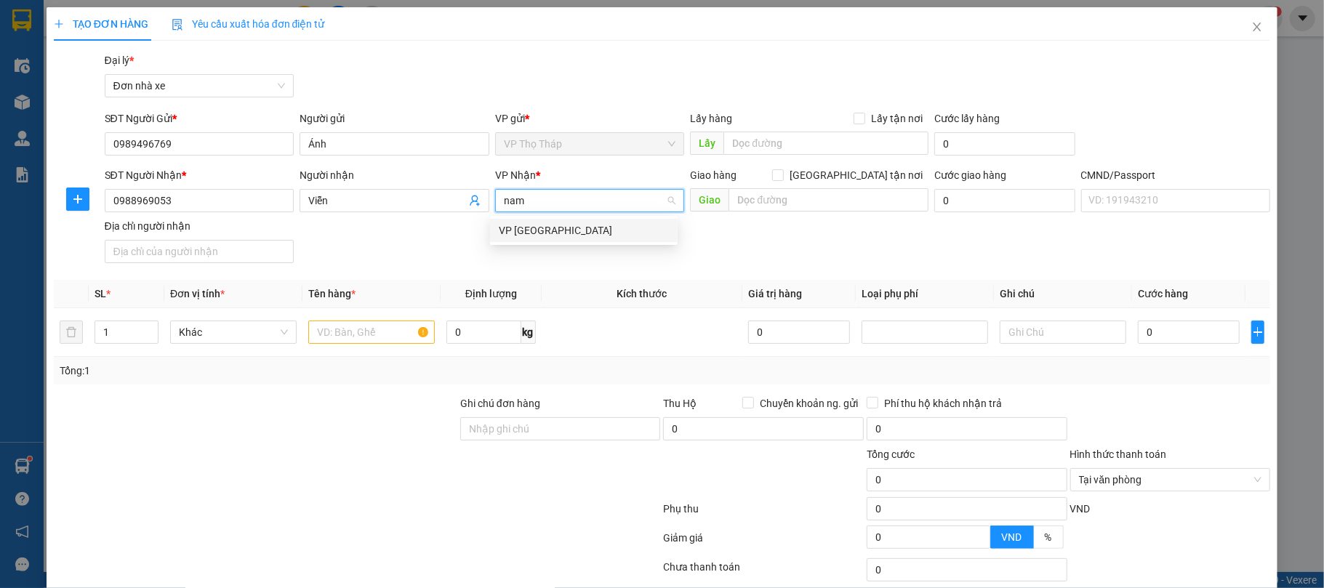
click at [589, 222] on div "VP [GEOGRAPHIC_DATA]" at bounding box center [584, 230] width 170 height 16
click at [327, 326] on input "text" at bounding box center [371, 332] width 126 height 23
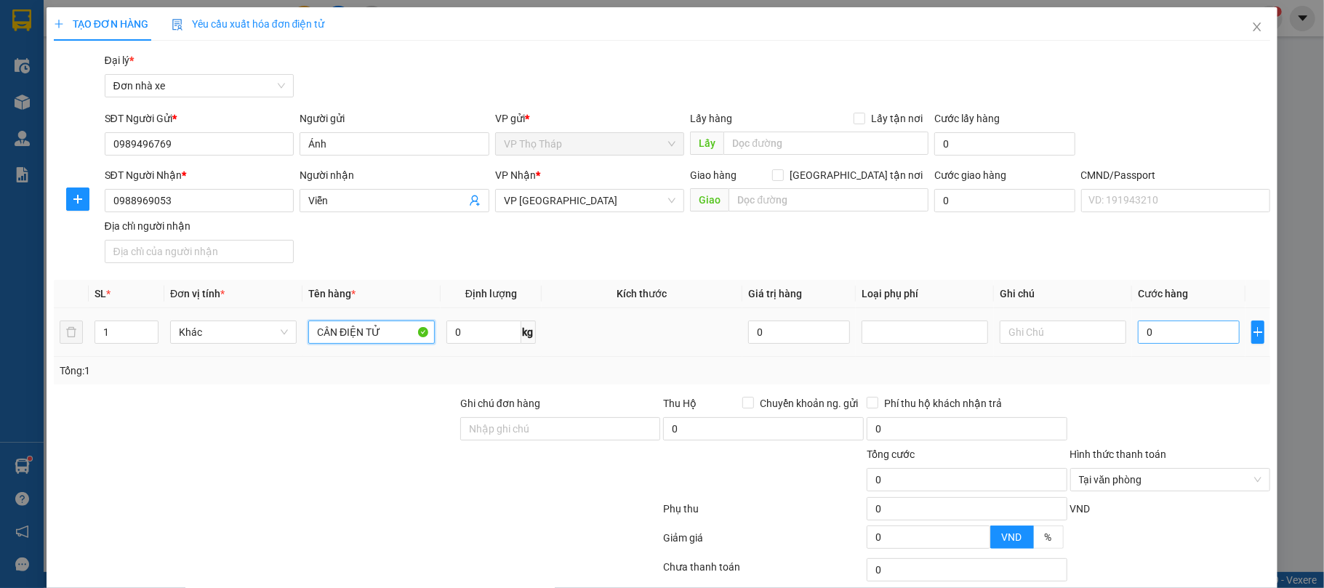
type input "CÂN ĐIỆN TỬ"
click at [1141, 335] on input "0" at bounding box center [1188, 332] width 102 height 23
type input "3"
type input "30"
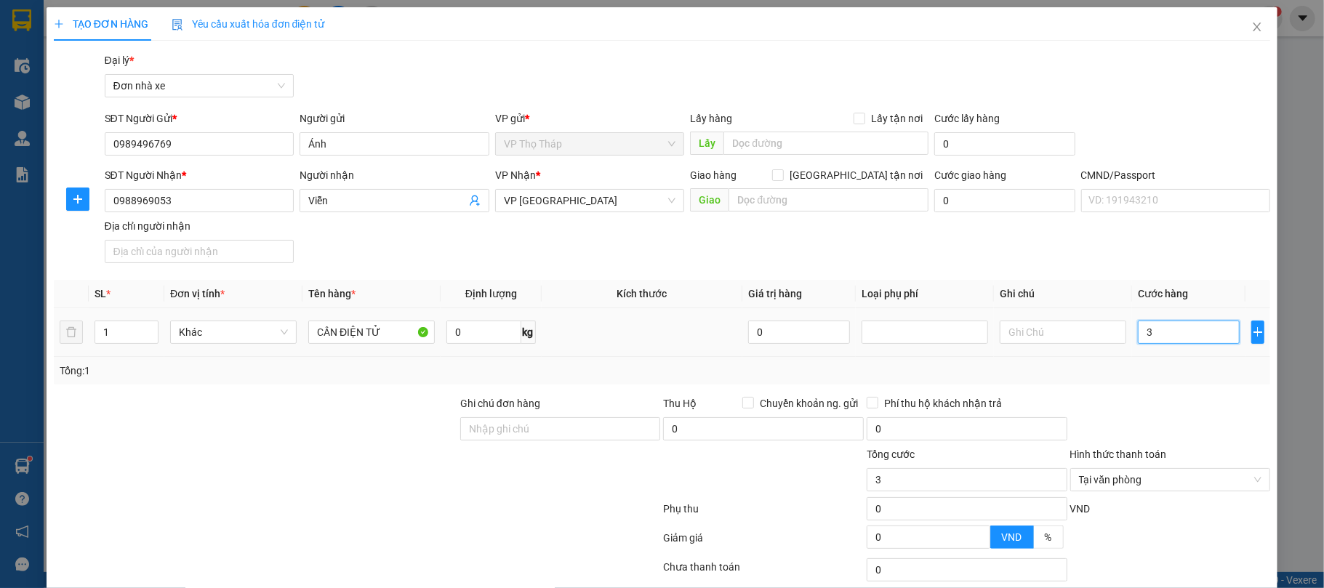
type input "30"
type input "300"
type input "3.000"
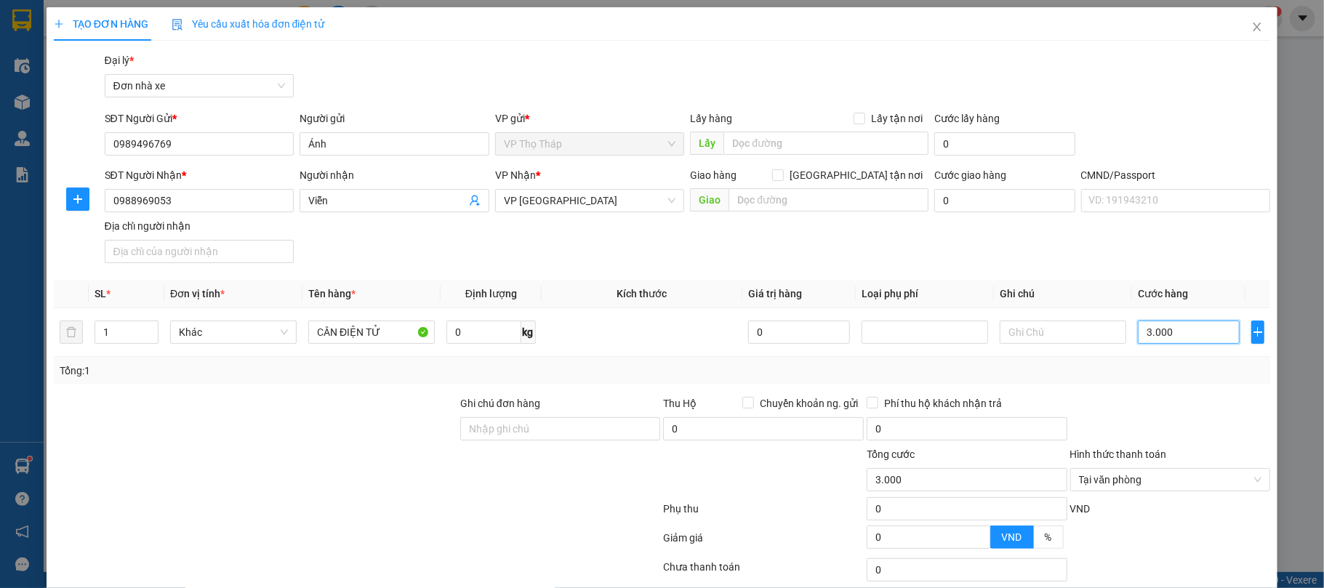
type input "30.000"
click at [1248, 480] on div "Tại văn phòng" at bounding box center [1170, 479] width 201 height 23
type input "30.000"
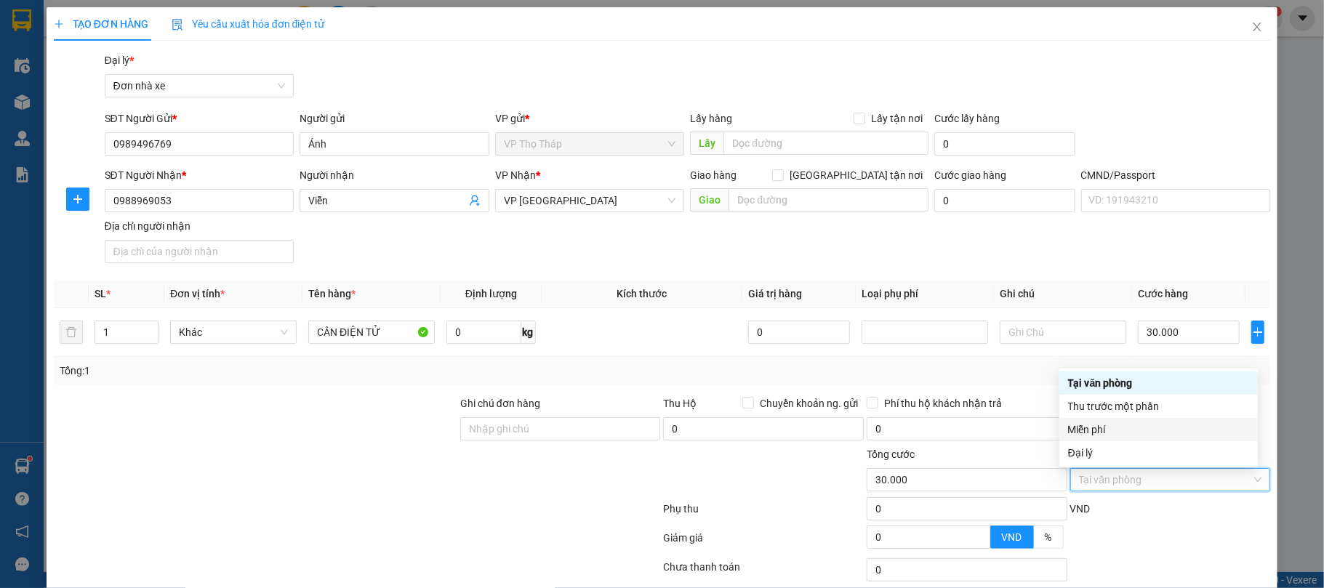
click at [1170, 243] on div "SĐT Người Nhận * 0988969053 Người nhận Viễn VP Nhận * VP Nam Định Giao hàng Gia…" at bounding box center [688, 218] width 1172 height 102
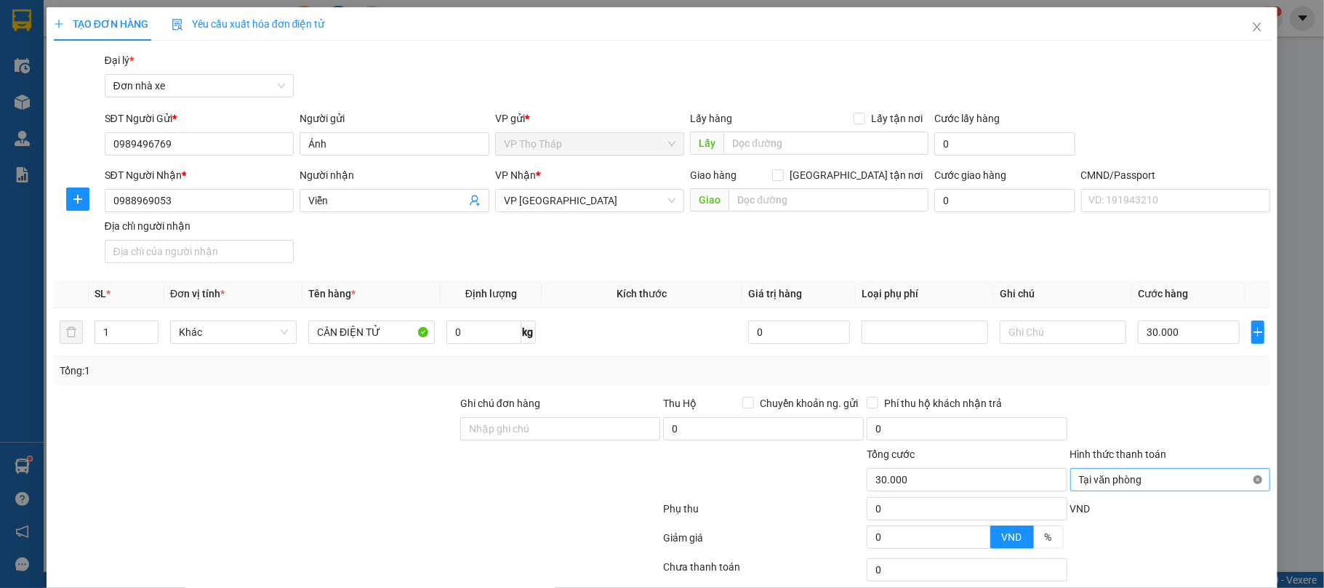
type input "30.000"
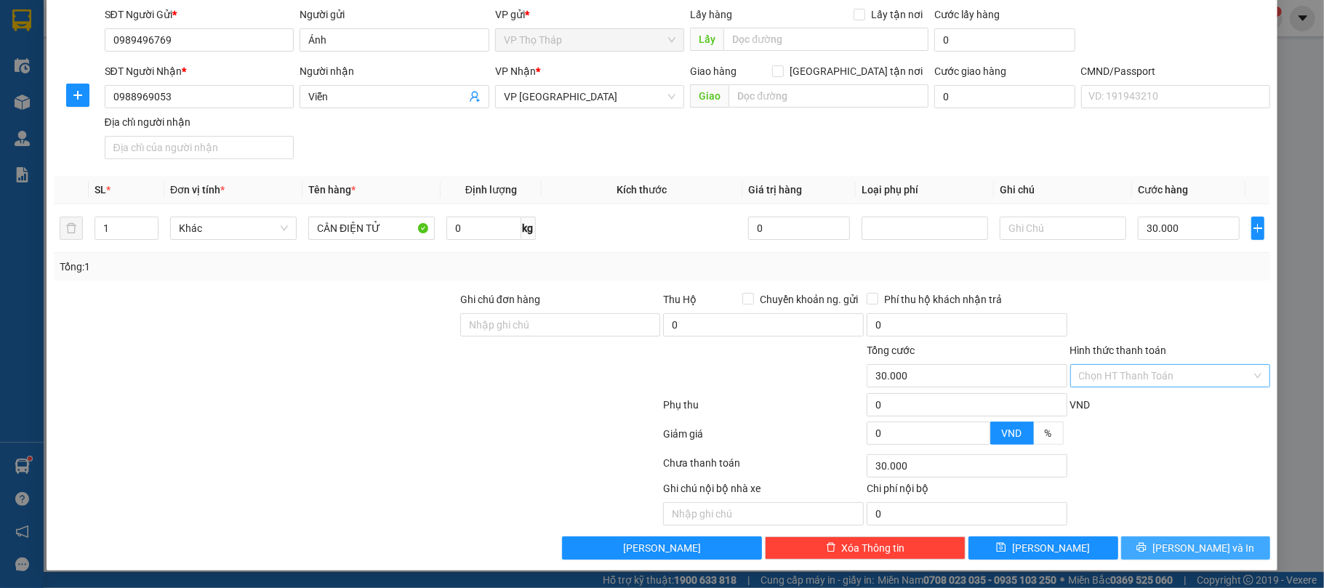
click at [1183, 539] on button "Lưu và In" at bounding box center [1196, 547] width 150 height 23
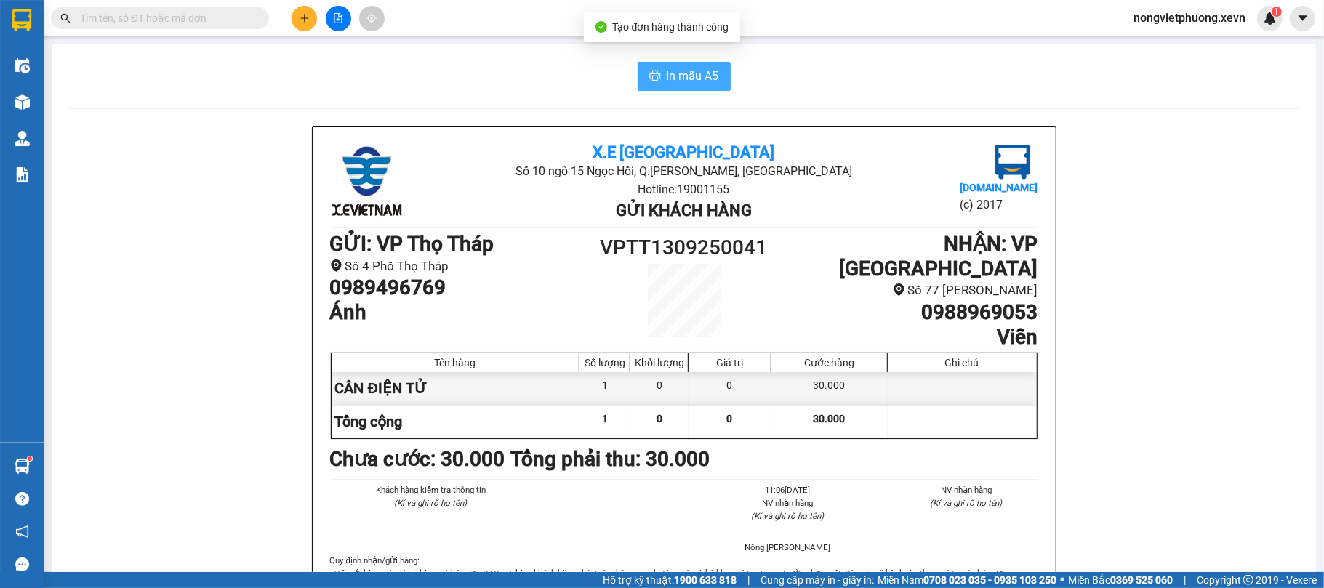
click at [695, 89] on button "In mẫu A5" at bounding box center [683, 76] width 93 height 29
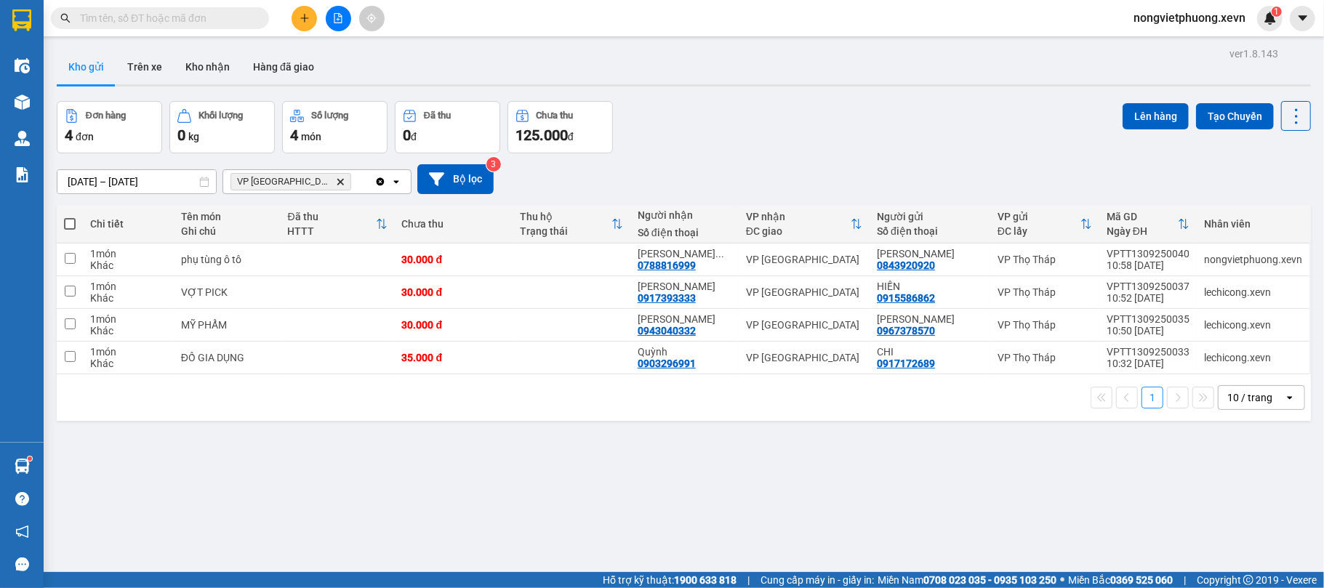
click at [547, 70] on div "Kho gửi Trên xe Kho nhận Hàng đã giao" at bounding box center [684, 68] width 1254 height 39
click at [196, 20] on input "text" at bounding box center [166, 18] width 172 height 16
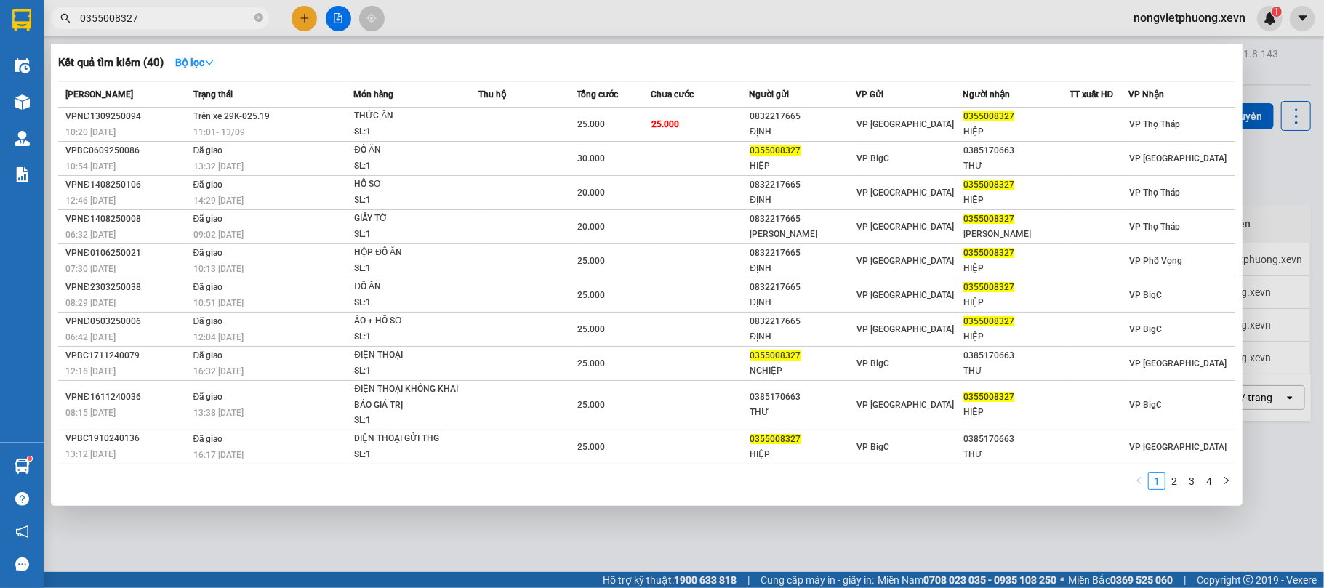
click at [157, 17] on input "0355008327" at bounding box center [166, 18] width 172 height 16
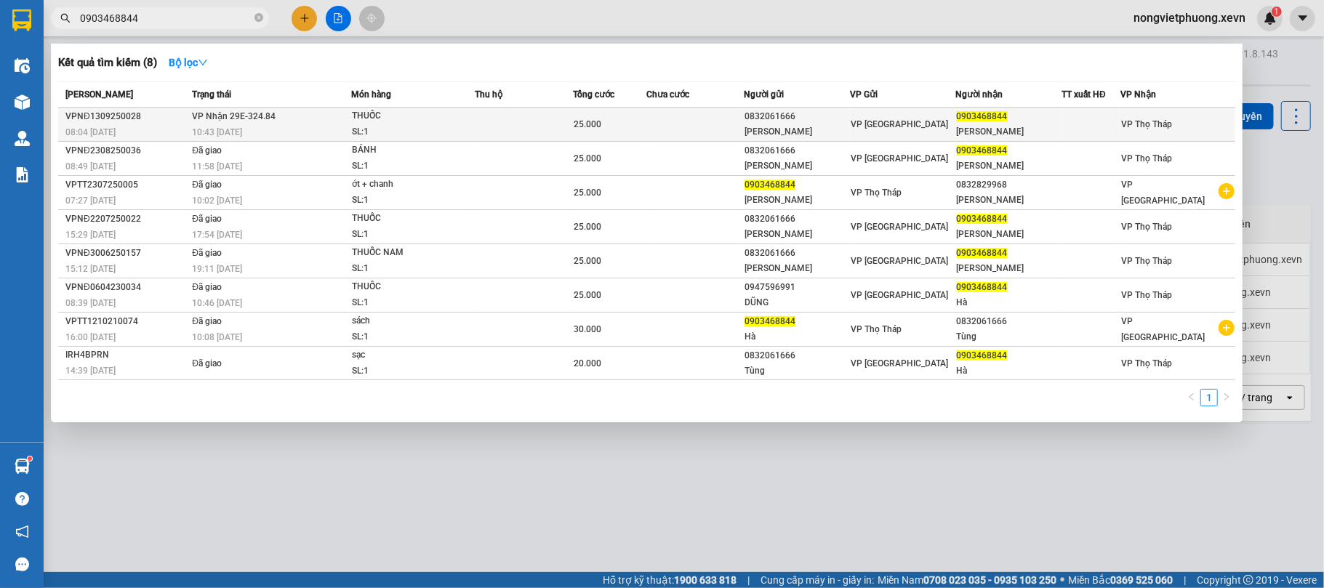
type input "0903468844"
click at [443, 118] on div "THUỐC" at bounding box center [406, 116] width 109 height 16
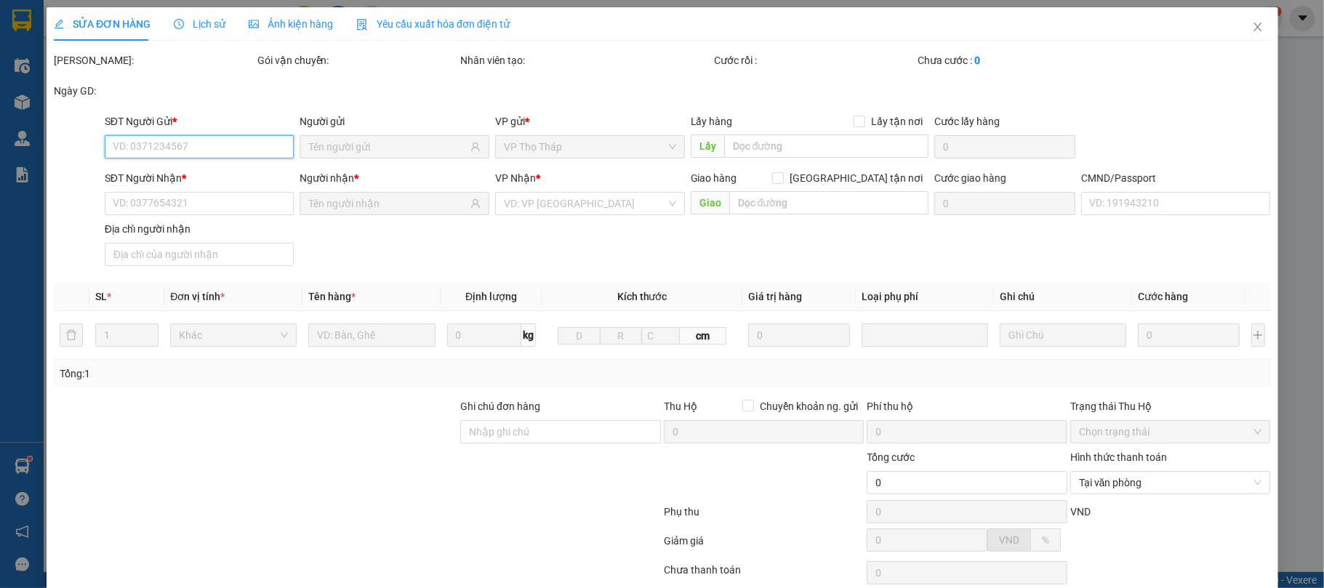
type input "0832061666"
type input "NGUYỄN QUỐC TÙNG"
type input "0903468844"
type input "NGUYỄN THU HÀ"
type input "036176000197"
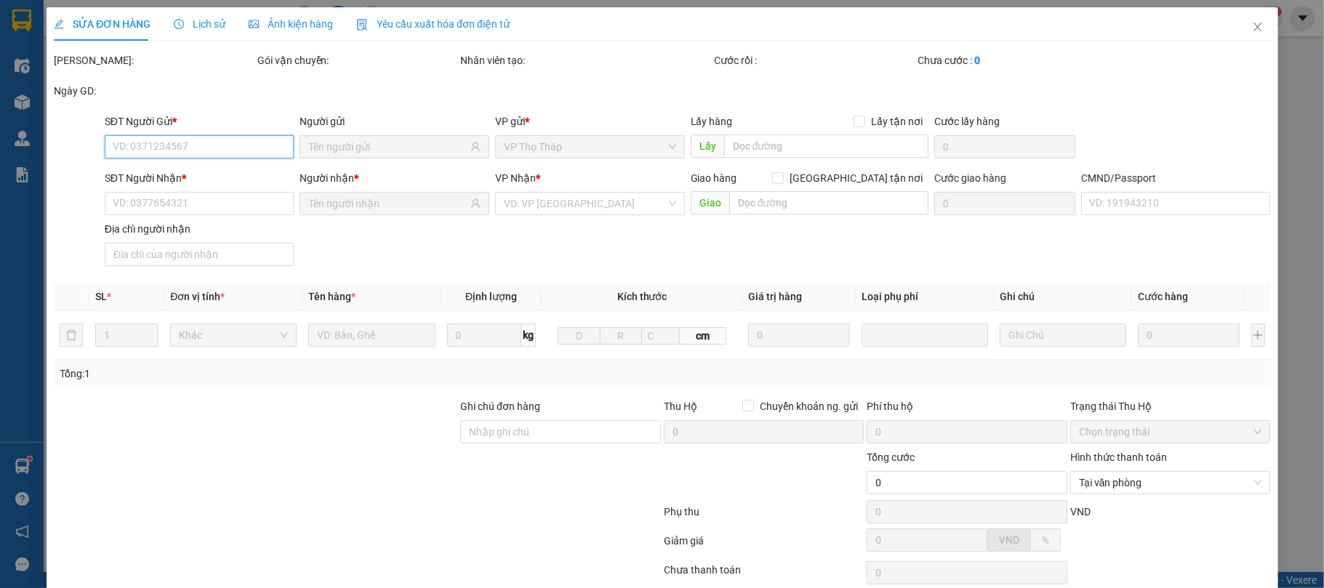
type input "25.000"
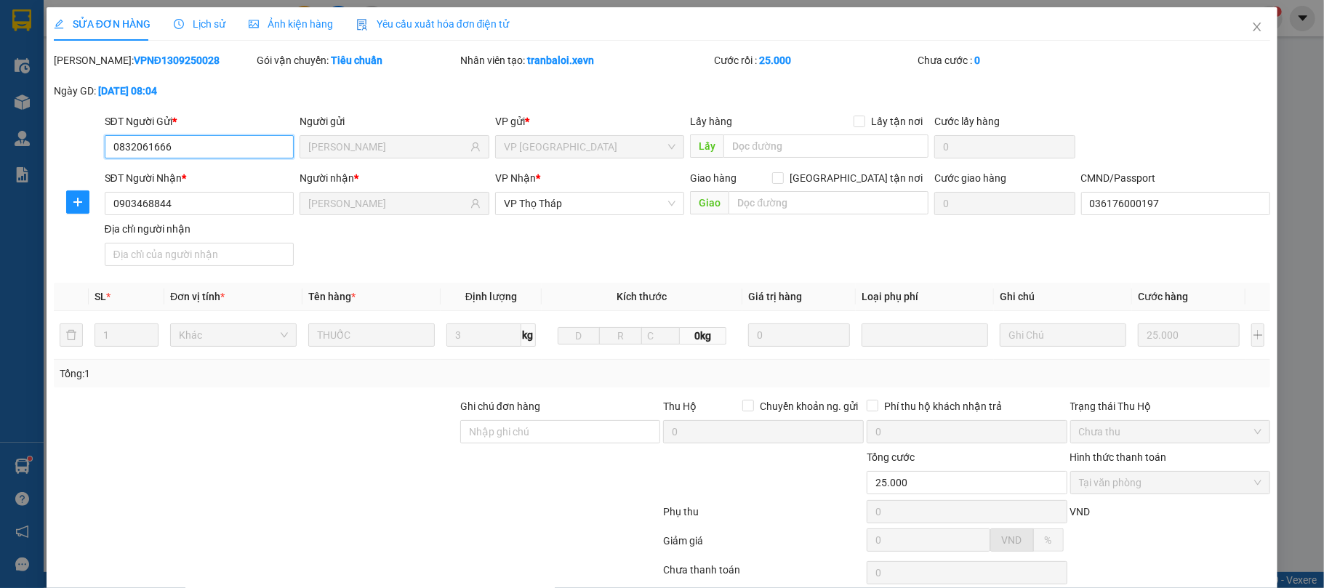
scroll to position [110, 0]
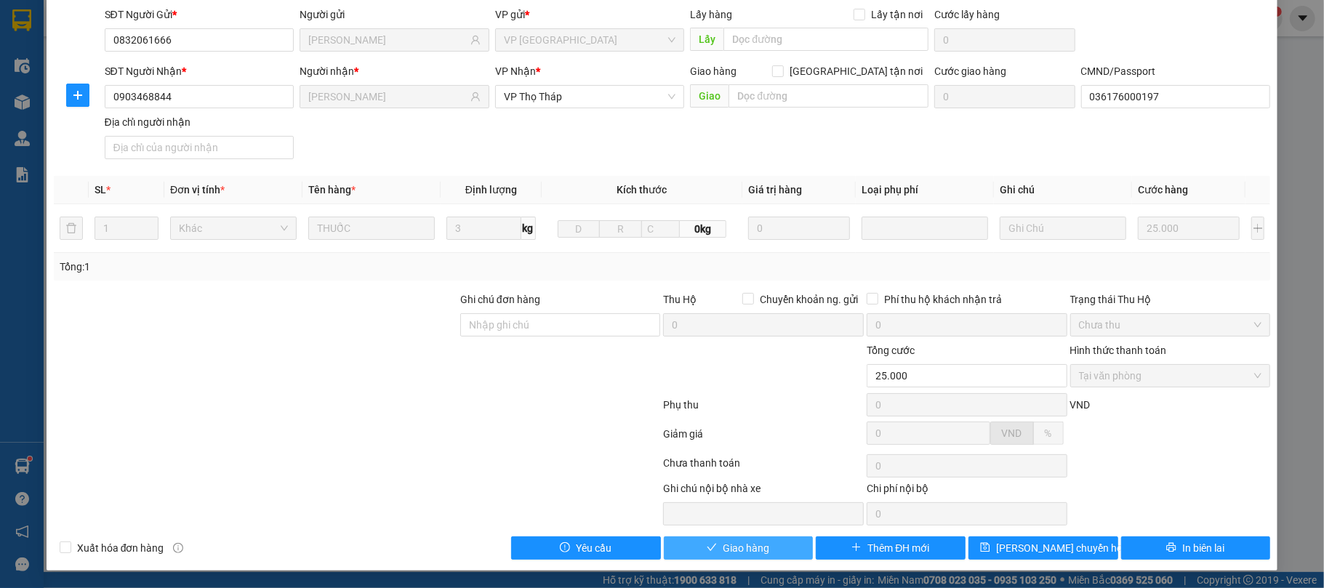
click at [737, 547] on span "Giao hàng" at bounding box center [745, 548] width 47 height 16
